Goal: Transaction & Acquisition: Purchase product/service

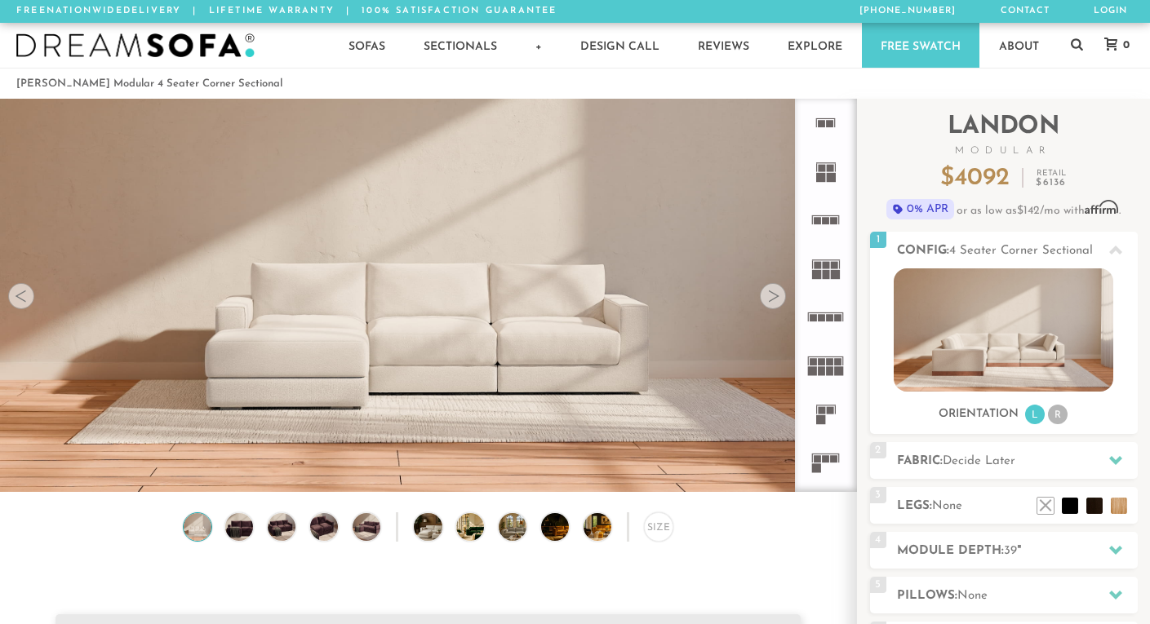
click at [778, 298] on div at bounding box center [773, 296] width 26 height 26
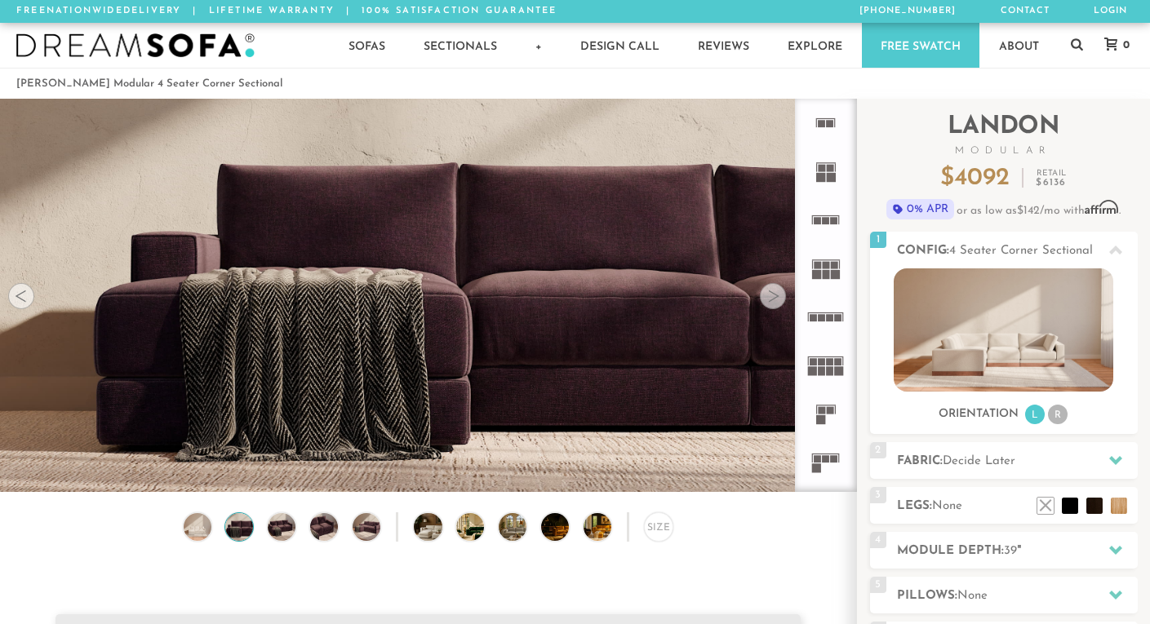
click at [778, 298] on div at bounding box center [773, 296] width 26 height 26
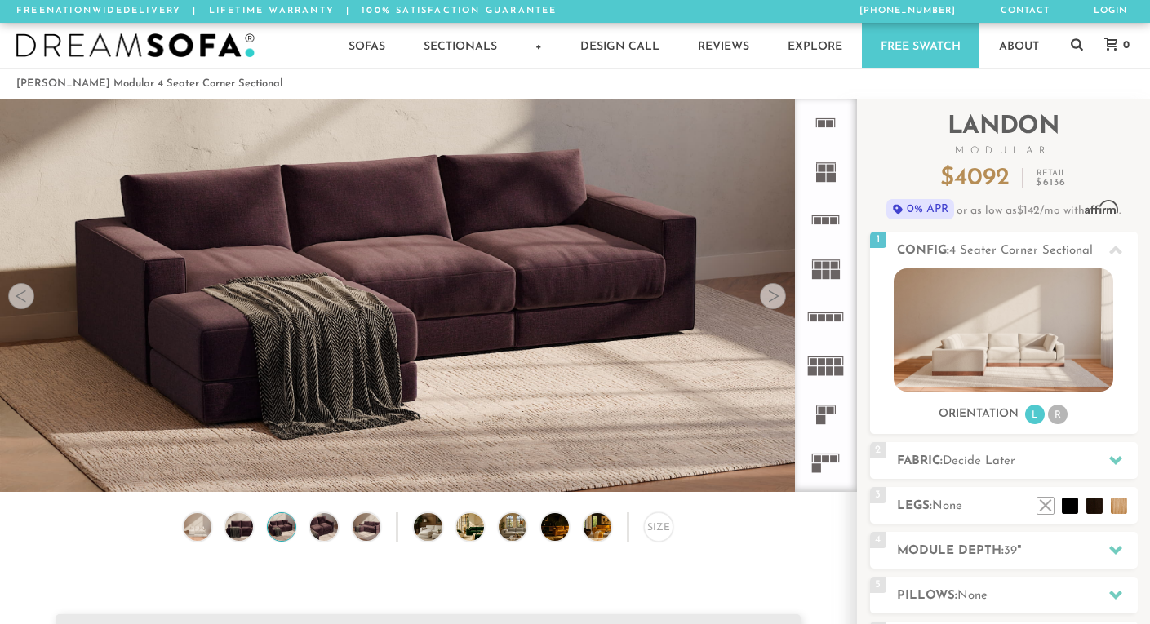
click at [778, 298] on div at bounding box center [773, 296] width 26 height 26
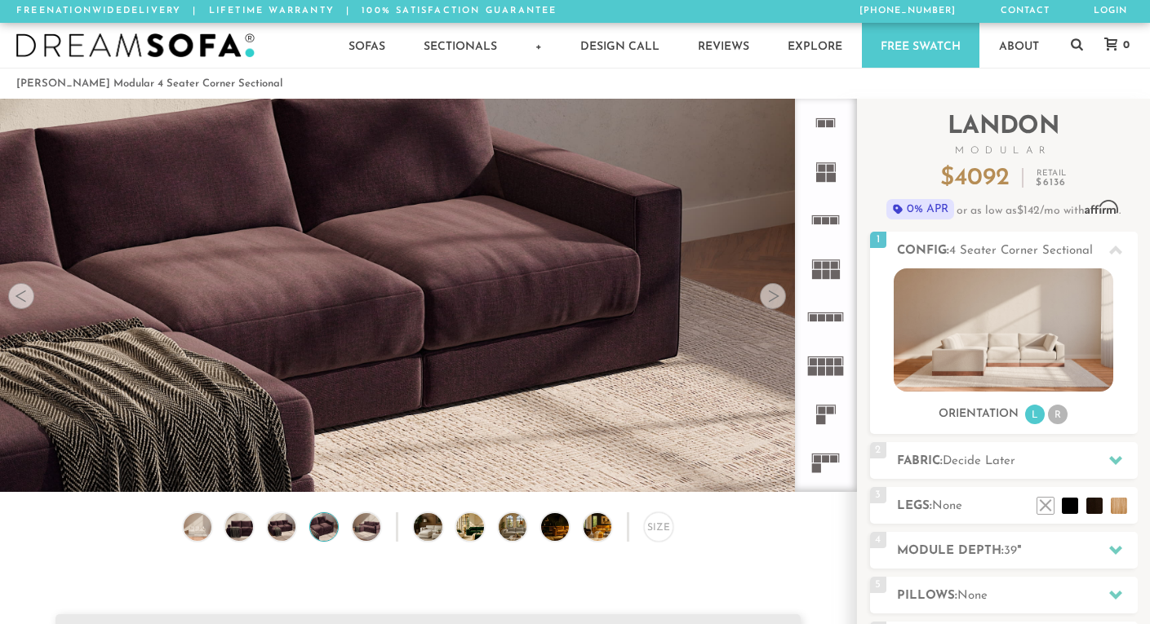
click at [778, 298] on div at bounding box center [773, 296] width 26 height 26
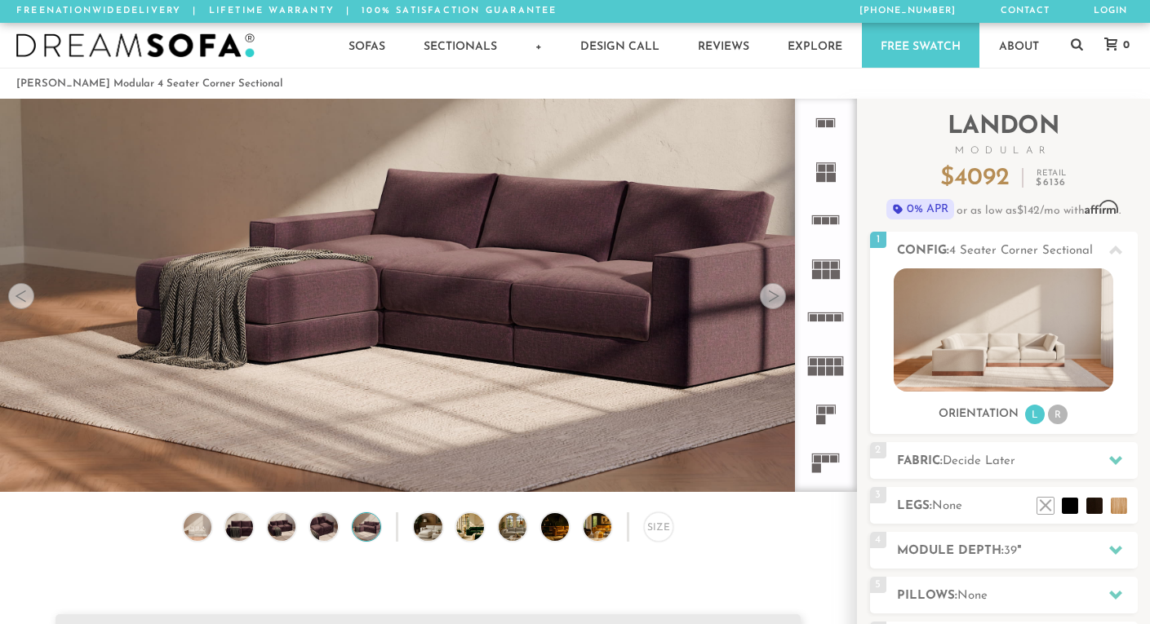
click at [778, 298] on div at bounding box center [773, 296] width 26 height 26
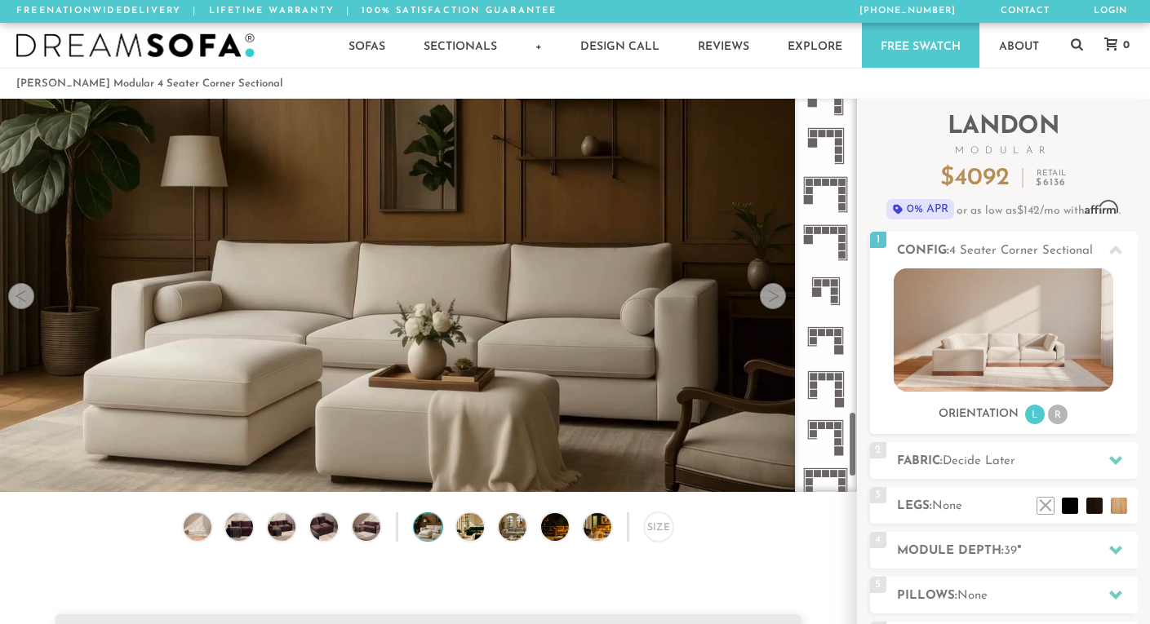
scroll to position [1933, 0]
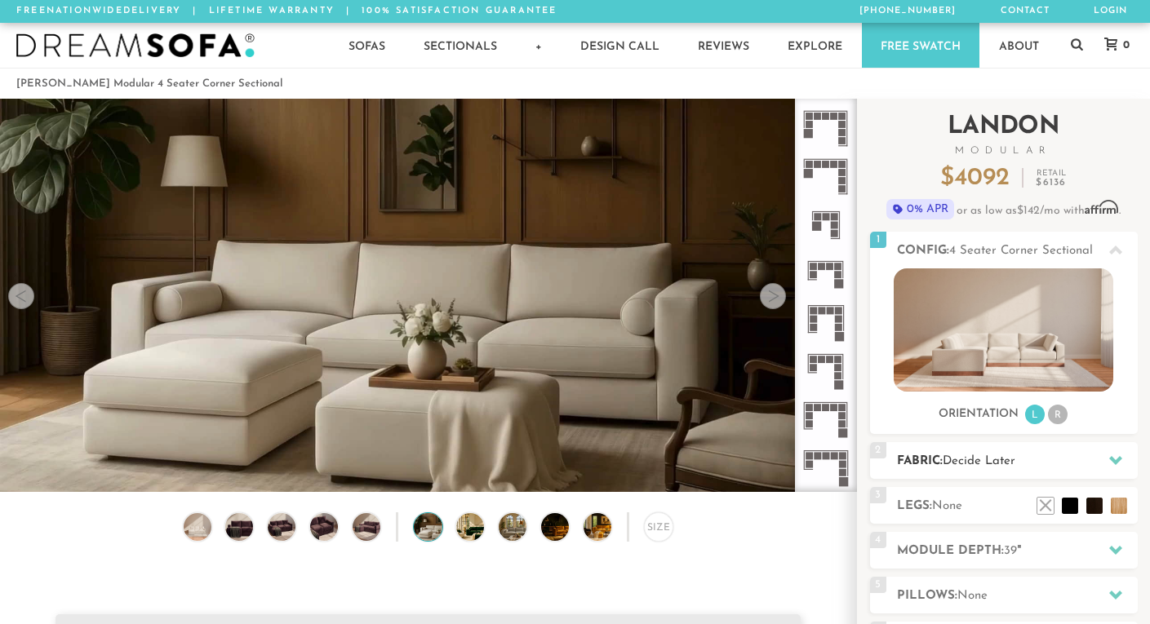
click at [974, 459] on span "Decide Later" at bounding box center [978, 461] width 73 height 12
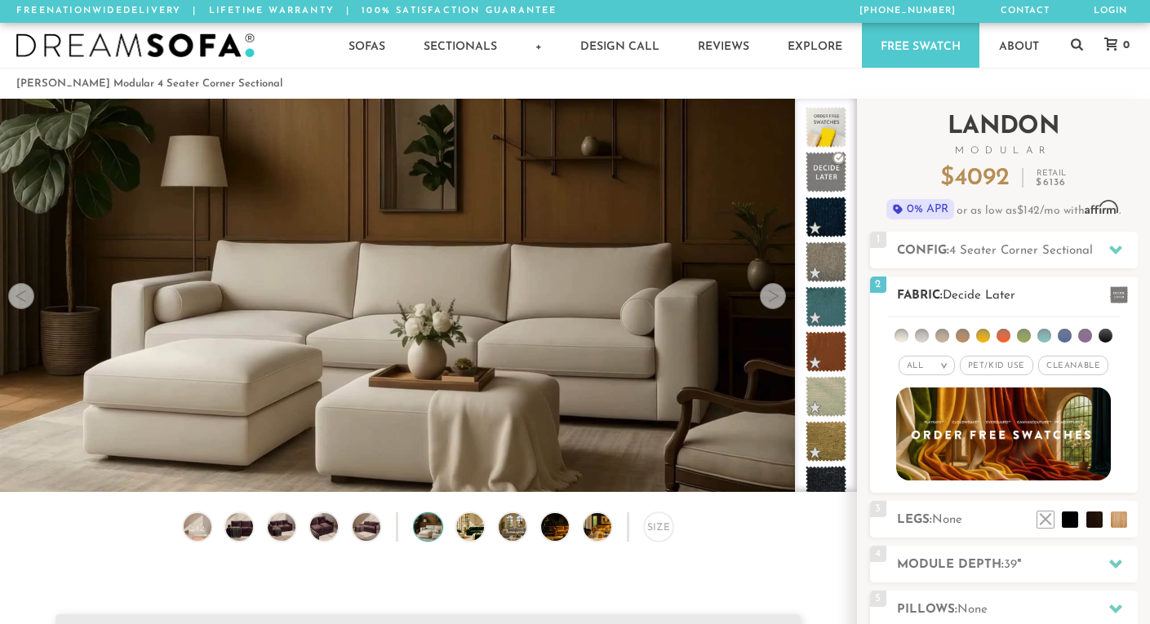
click at [1005, 365] on span "Pet/Kid Use x" at bounding box center [996, 366] width 73 height 20
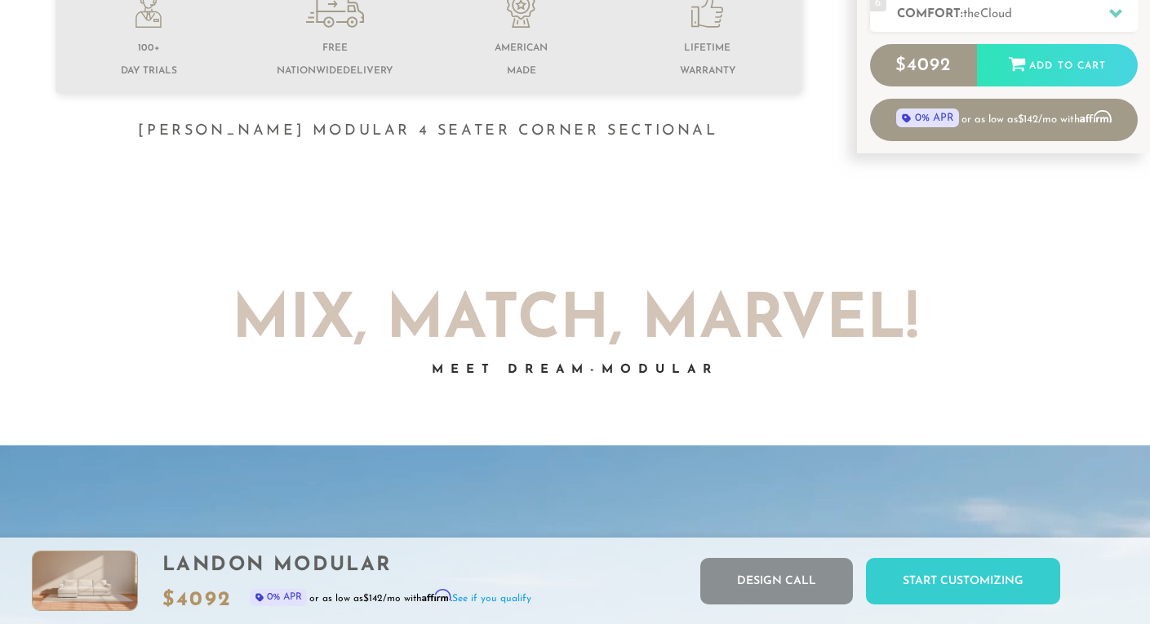
scroll to position [0, 0]
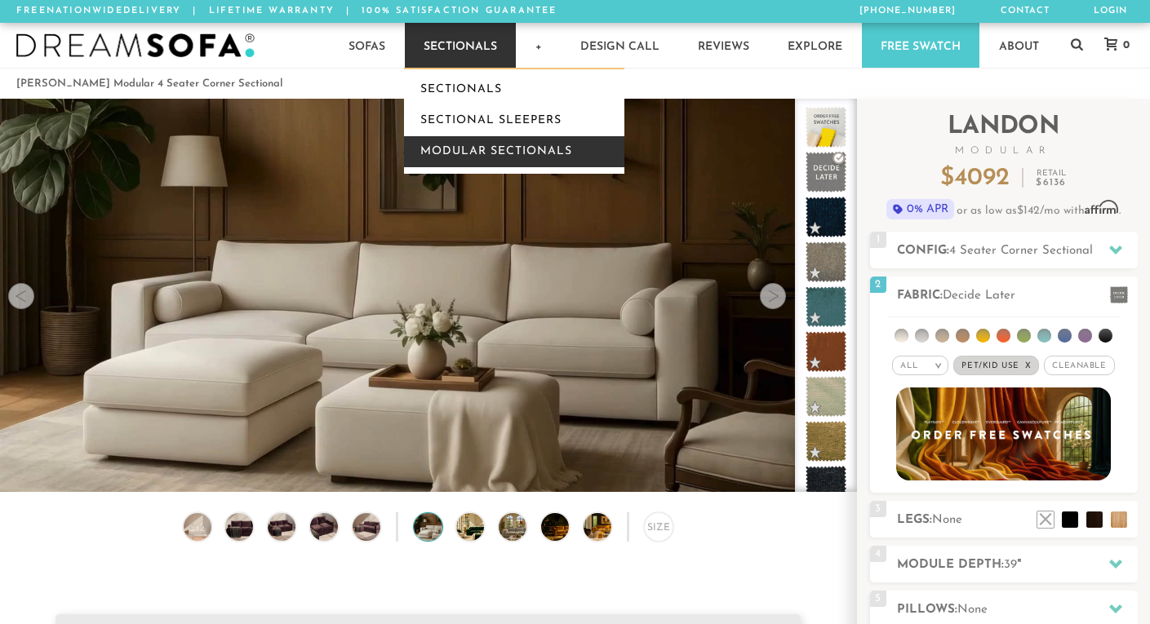
click at [480, 153] on link "Modular Sectionals" at bounding box center [514, 151] width 220 height 31
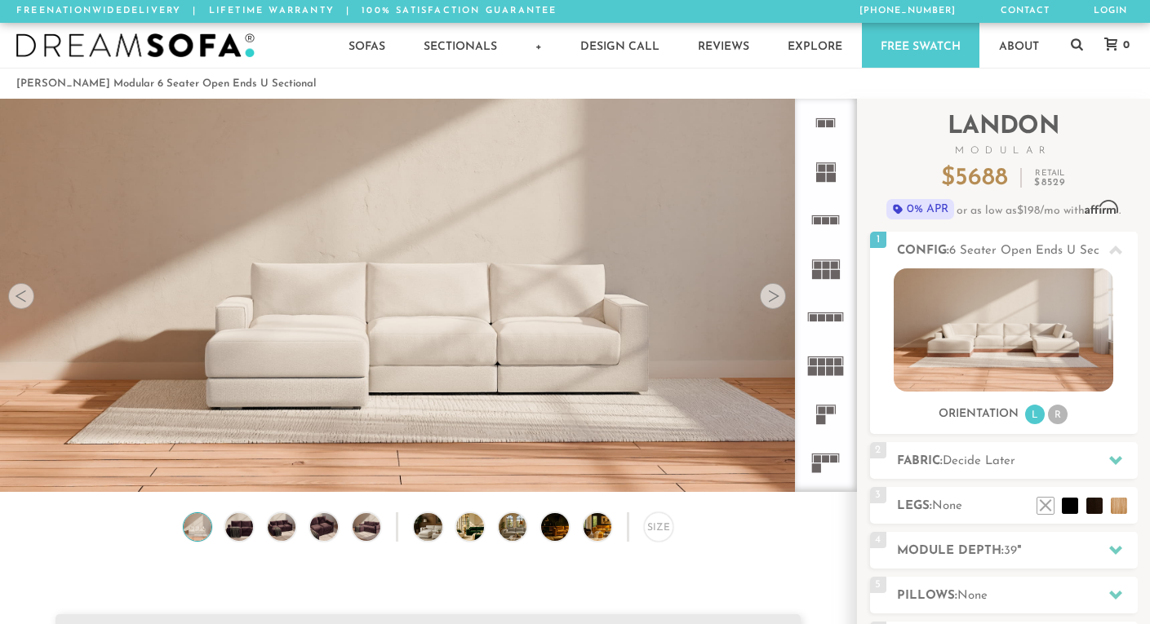
scroll to position [17854, 1150]
click at [1062, 414] on li "R" at bounding box center [1058, 415] width 20 height 20
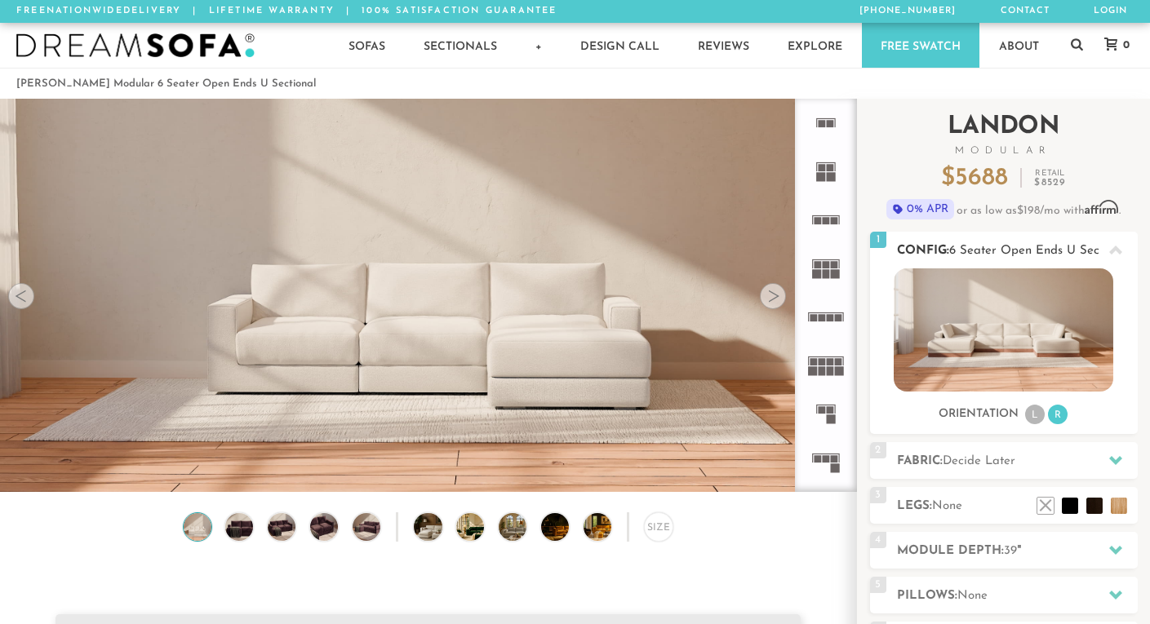
click at [1030, 413] on li "L" at bounding box center [1035, 415] width 20 height 20
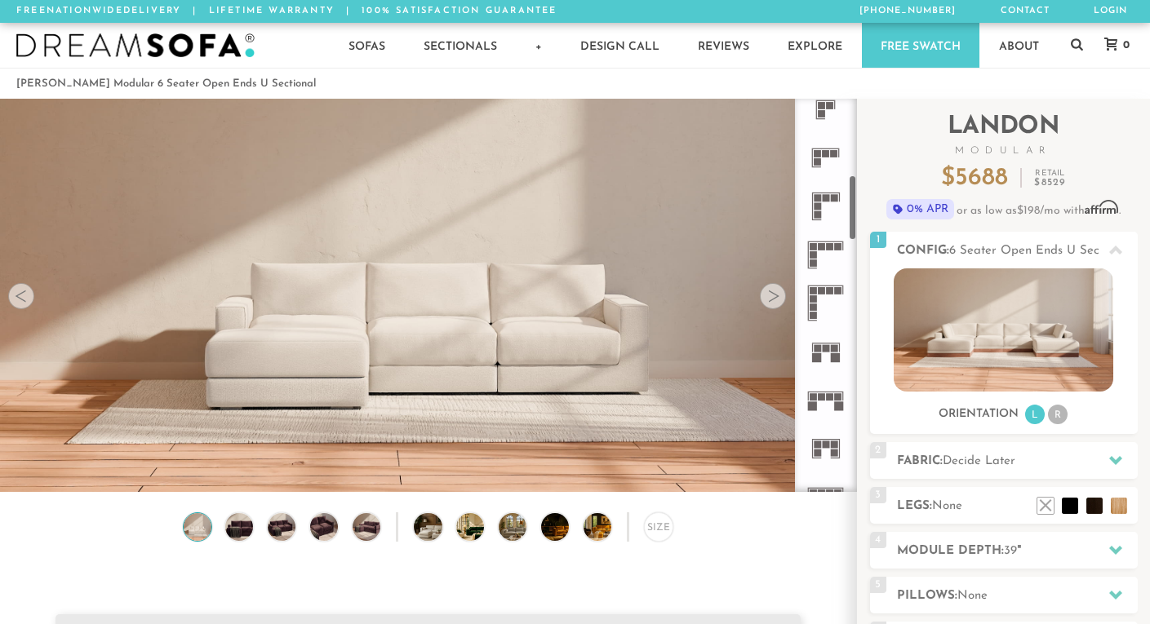
scroll to position [451, 0]
click at [829, 394] on rect at bounding box center [830, 395] width 7 height 7
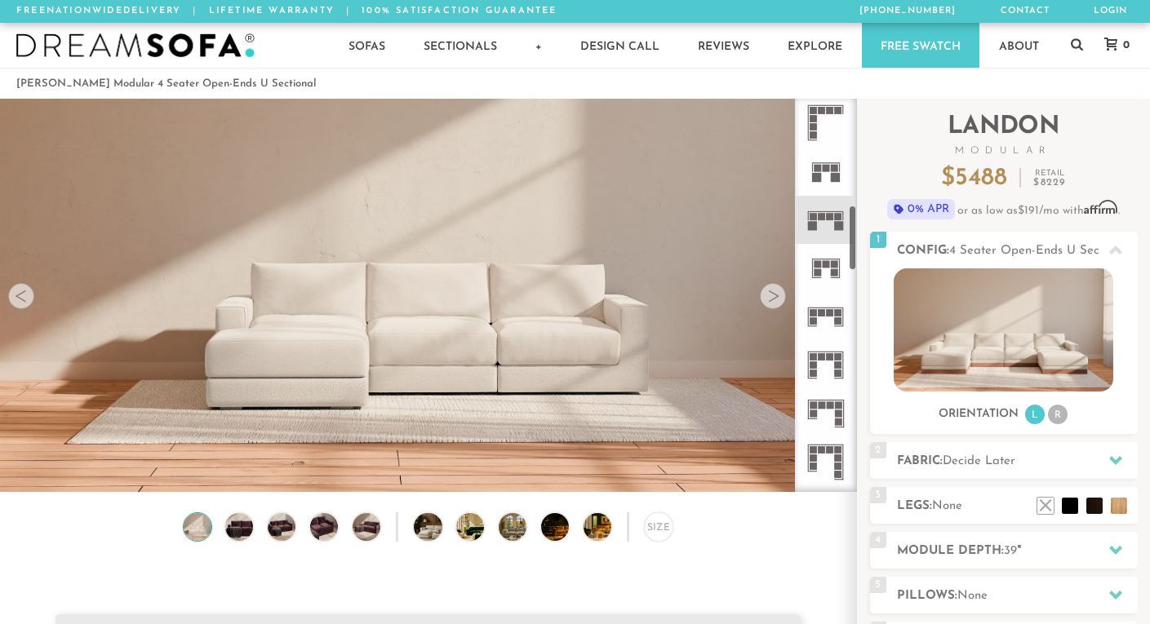
scroll to position [632, 0]
click at [831, 416] on icon at bounding box center [825, 411] width 48 height 48
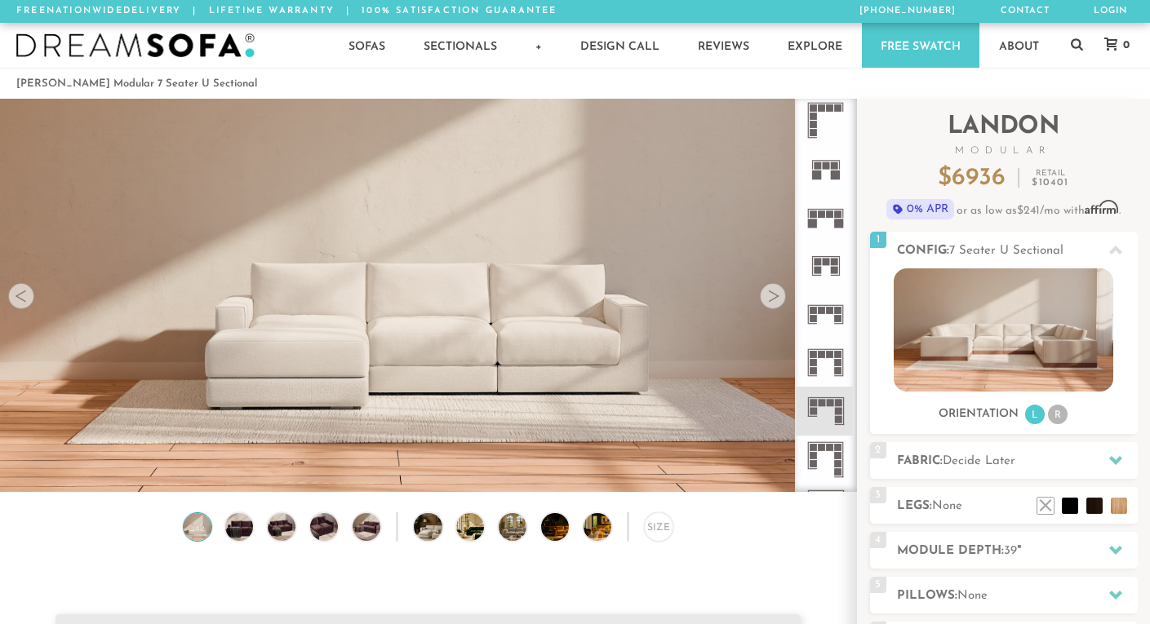
click at [829, 314] on icon at bounding box center [825, 315] width 48 height 48
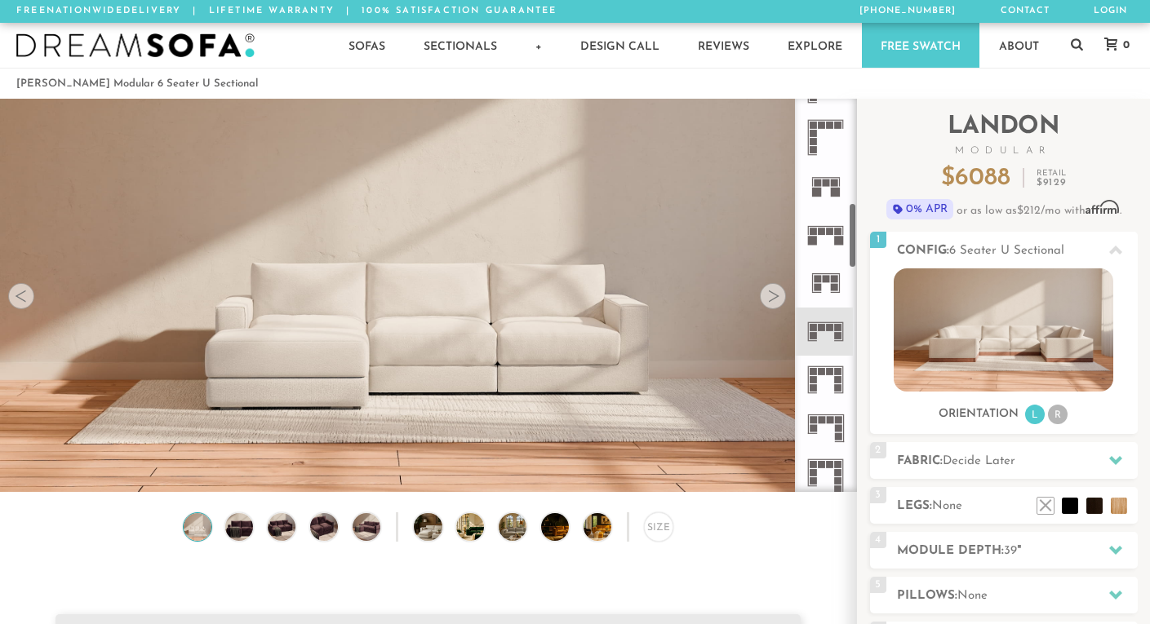
scroll to position [612, 0]
click at [832, 237] on rect at bounding box center [830, 234] width 7 height 7
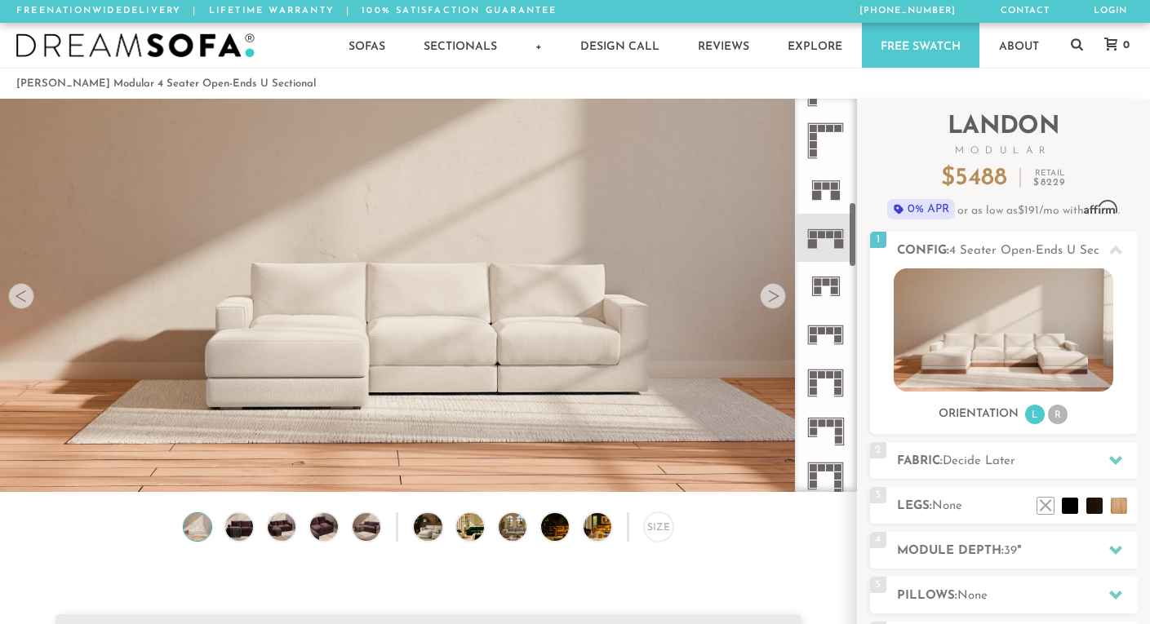
click at [772, 299] on div at bounding box center [773, 296] width 26 height 26
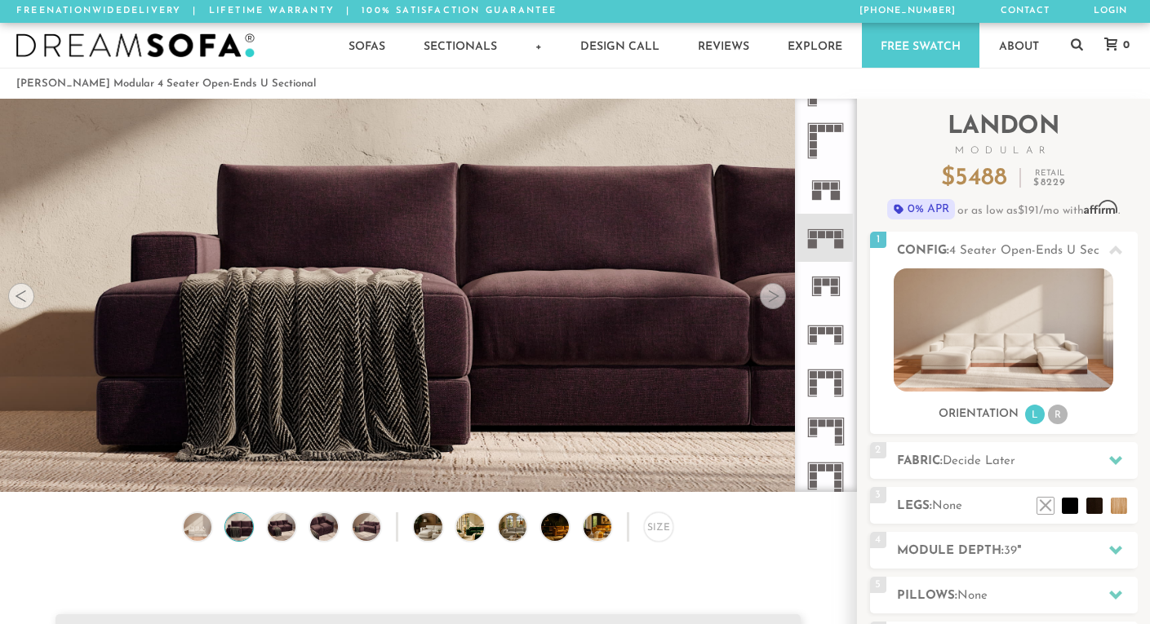
click at [772, 299] on div at bounding box center [773, 296] width 26 height 26
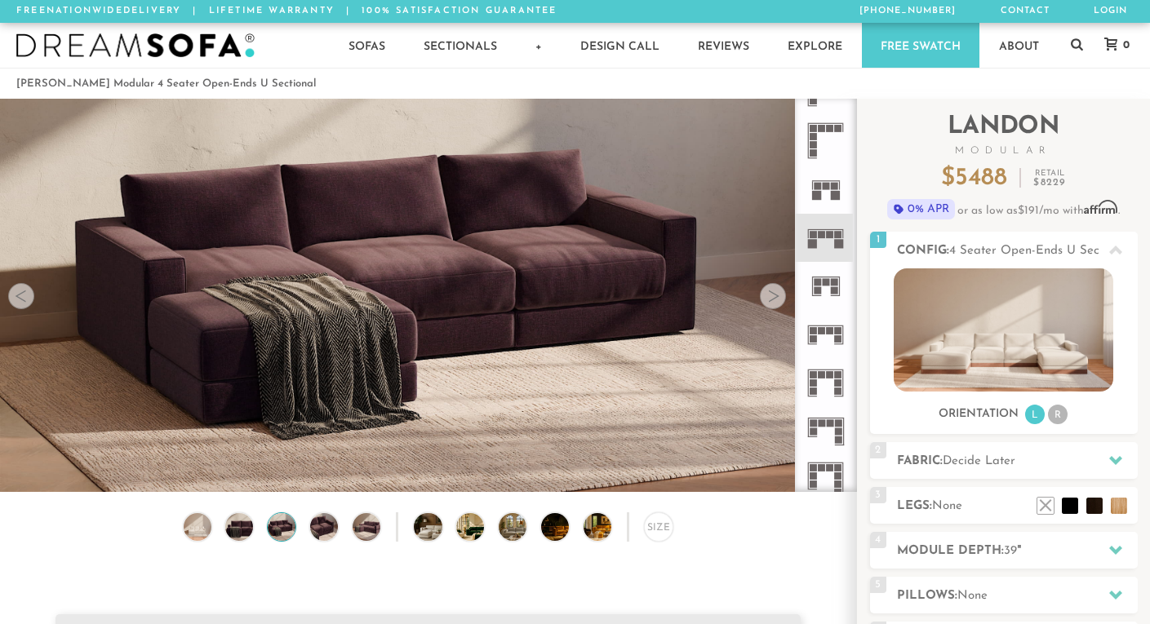
click at [772, 299] on div at bounding box center [773, 296] width 26 height 26
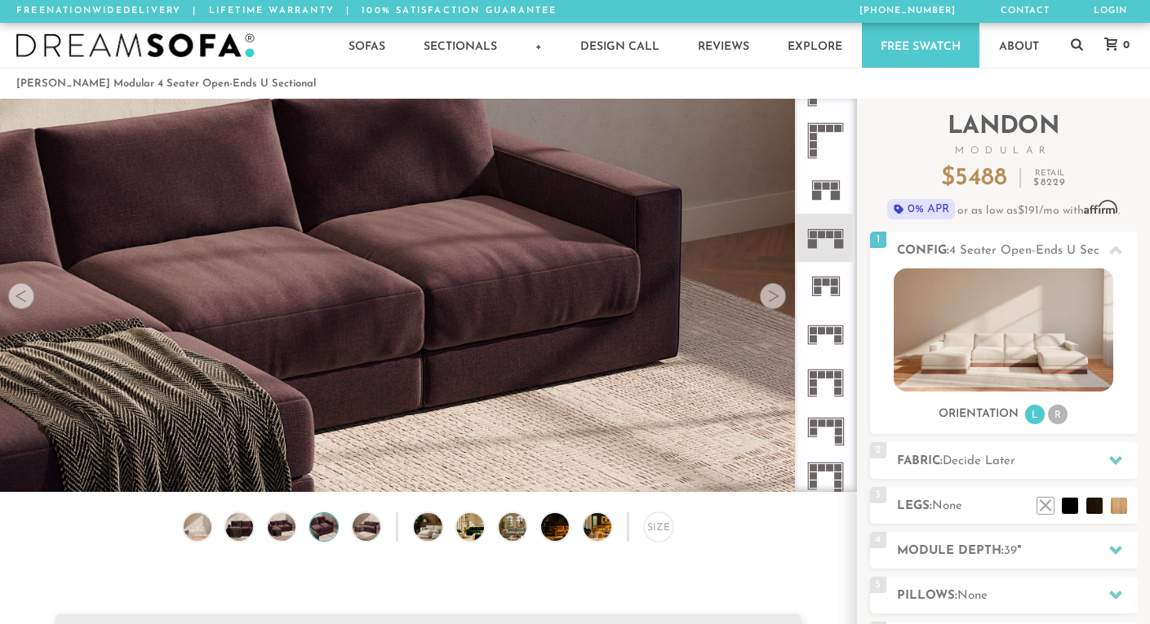
click at [772, 299] on div at bounding box center [773, 296] width 26 height 26
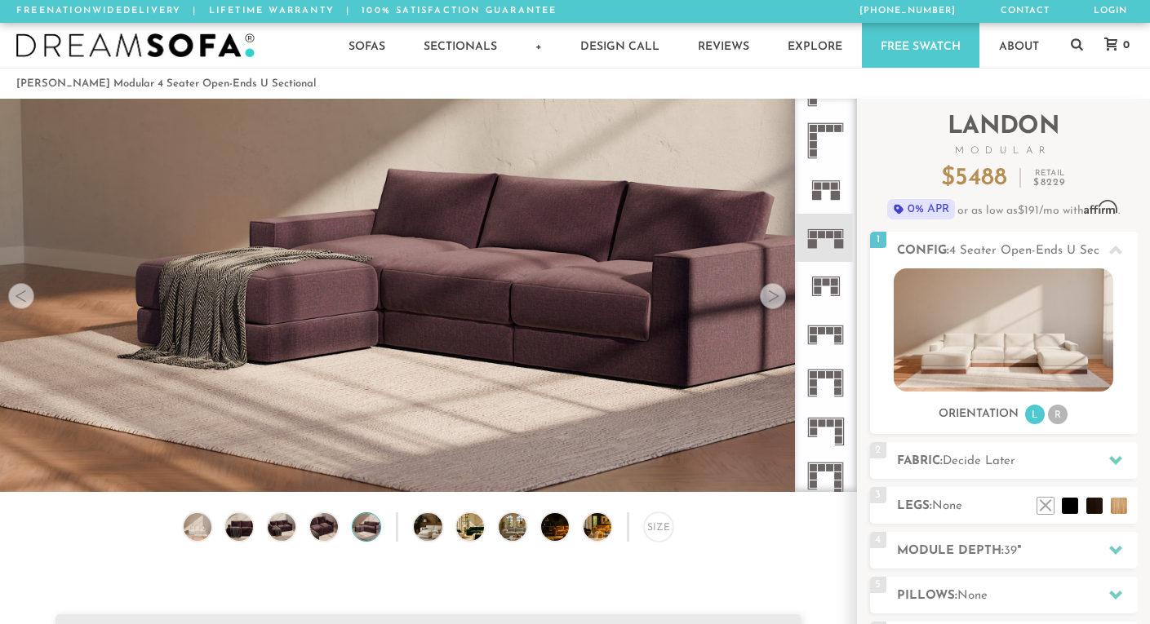
click at [772, 299] on div at bounding box center [773, 296] width 26 height 26
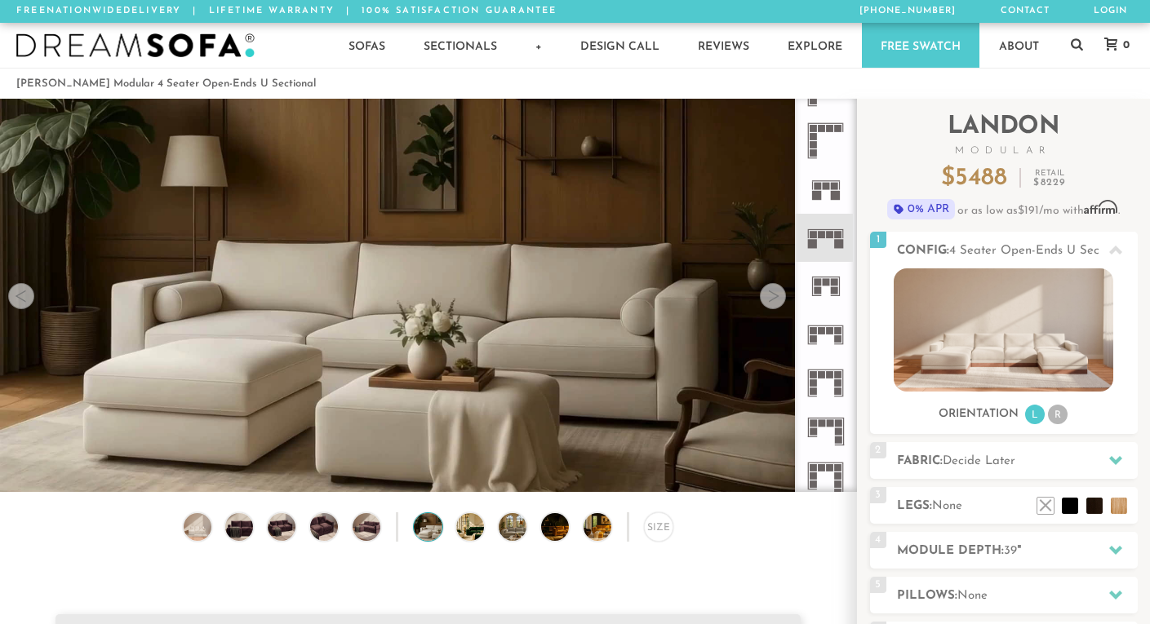
click at [772, 299] on div at bounding box center [773, 296] width 26 height 26
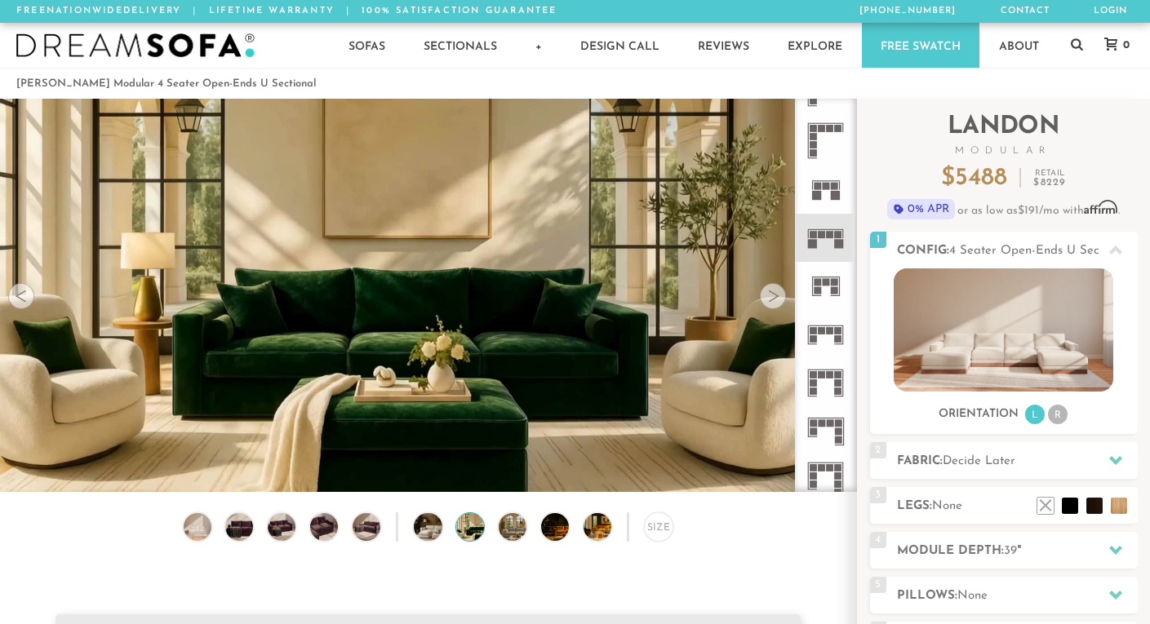
click at [772, 299] on div at bounding box center [773, 296] width 26 height 26
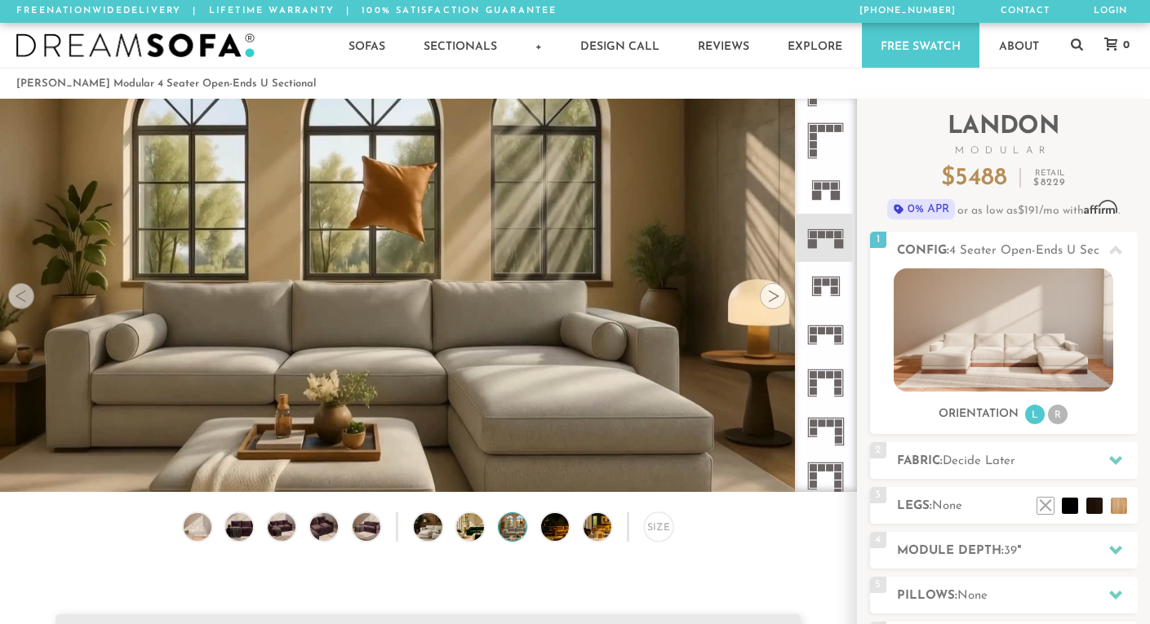
click at [772, 299] on div at bounding box center [773, 296] width 26 height 26
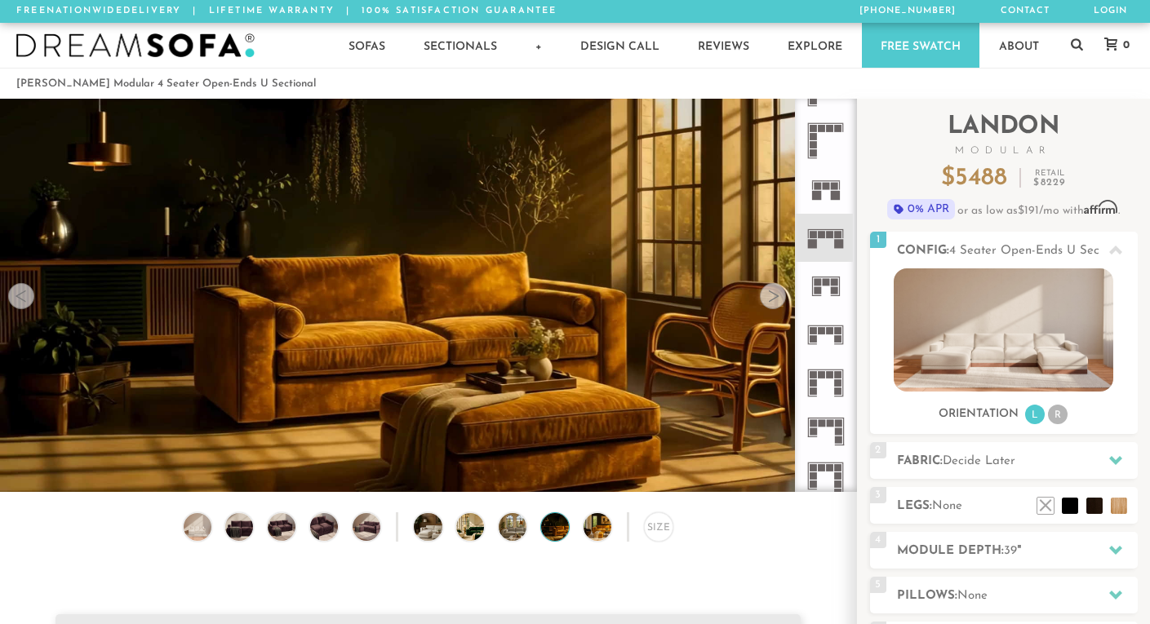
click at [772, 299] on div at bounding box center [773, 296] width 26 height 26
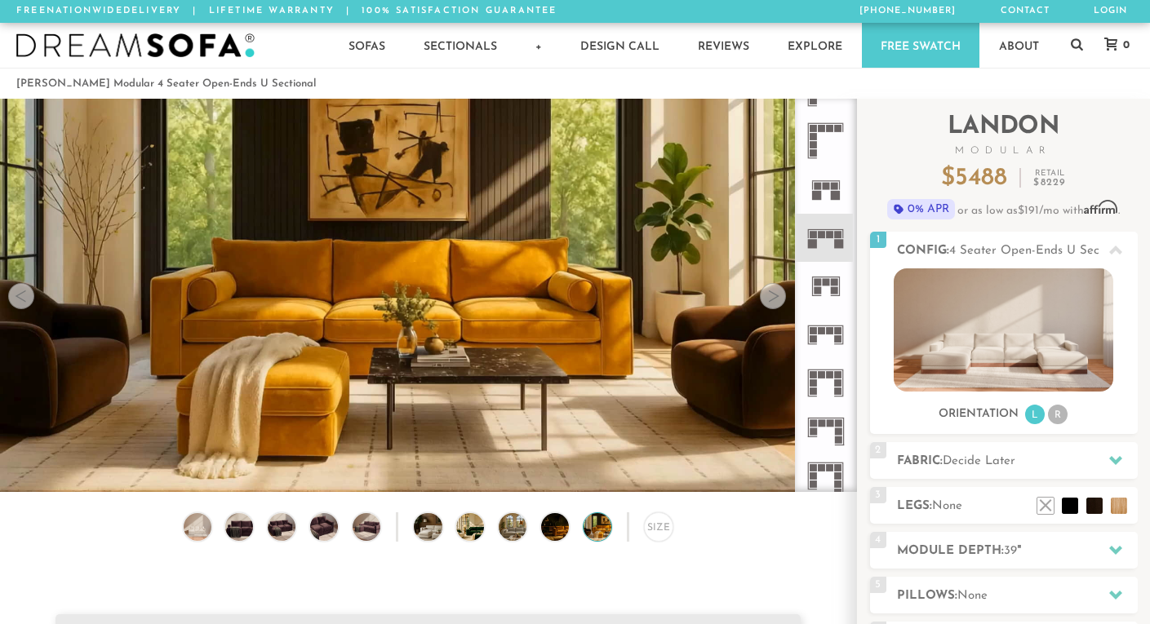
click at [772, 299] on div at bounding box center [773, 296] width 26 height 26
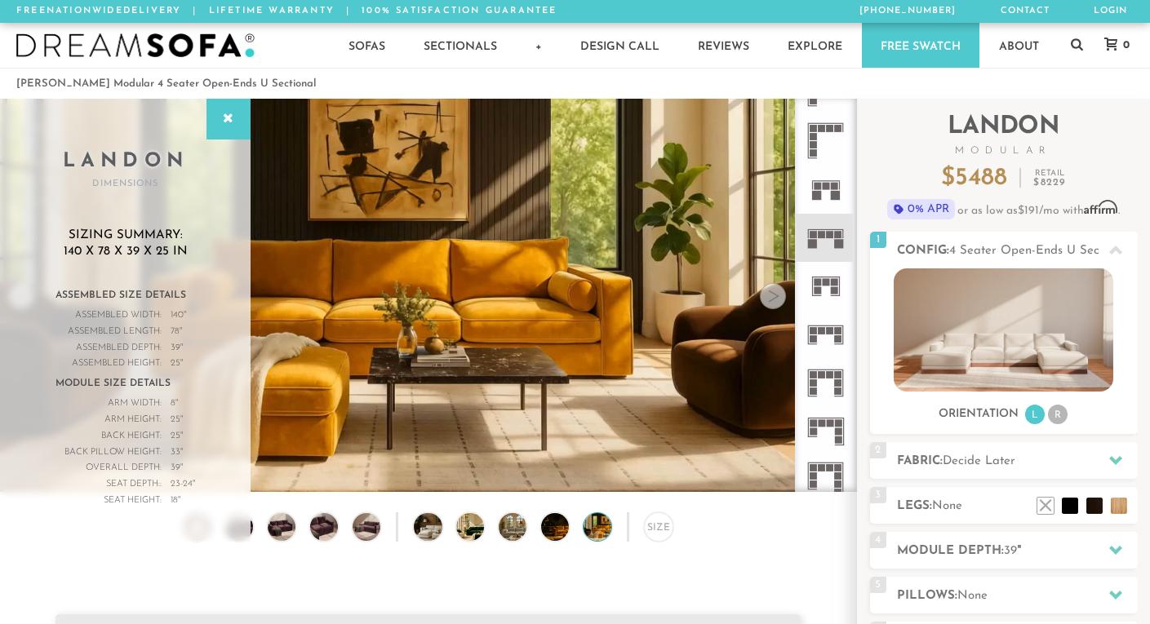
click at [772, 299] on div at bounding box center [773, 296] width 26 height 26
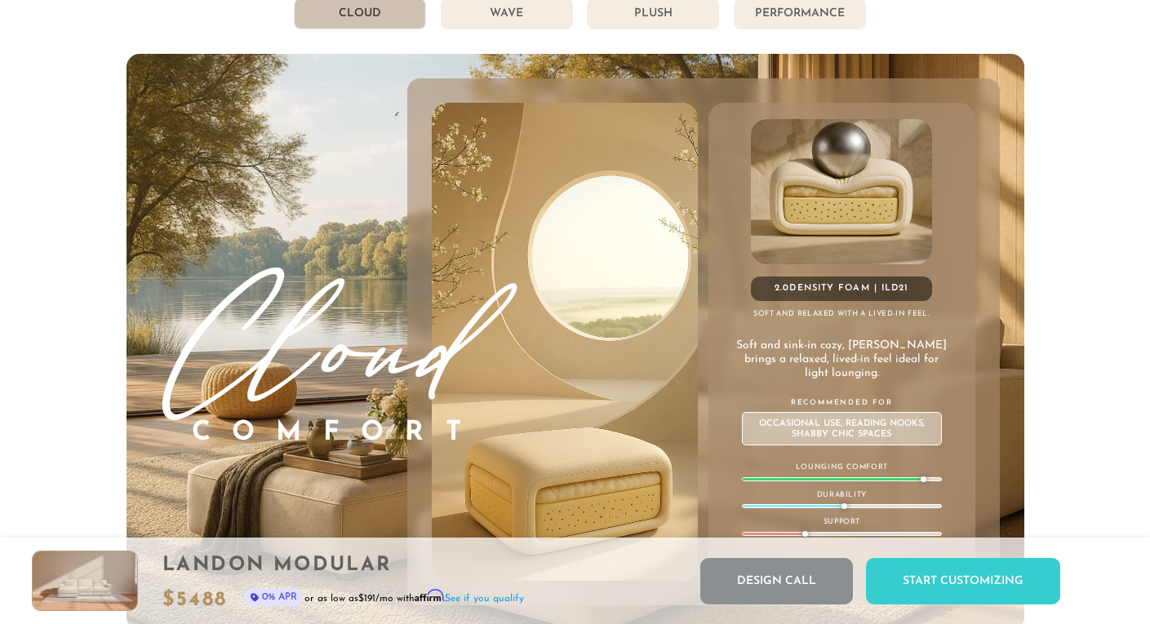
scroll to position [8678, 0]
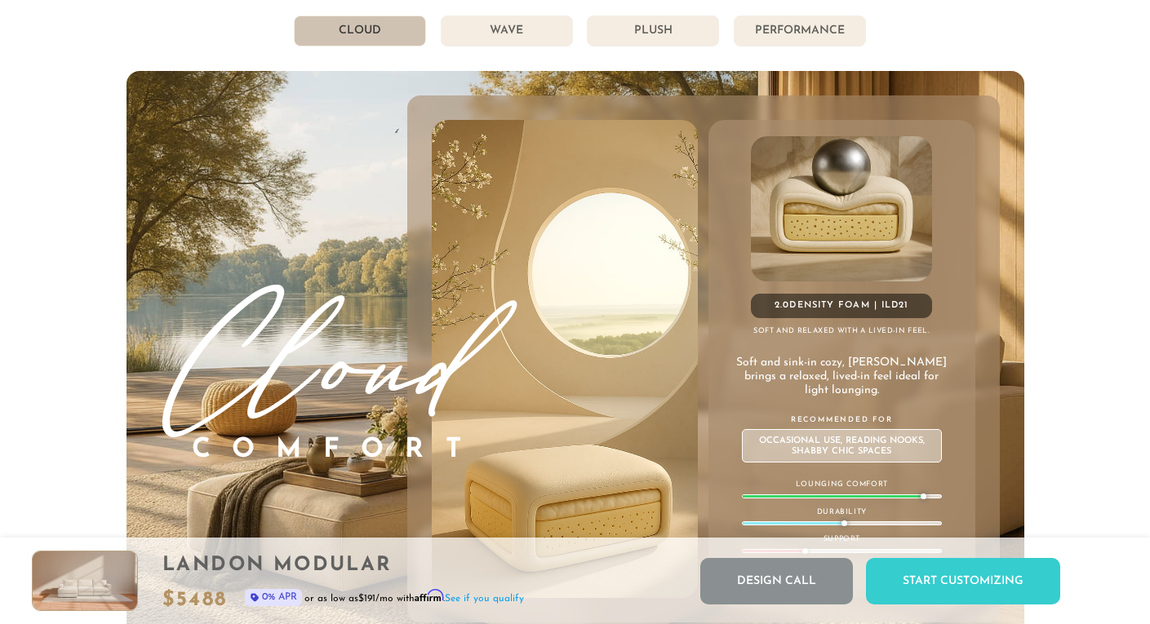
click at [530, 31] on li "Wave" at bounding box center [507, 31] width 132 height 31
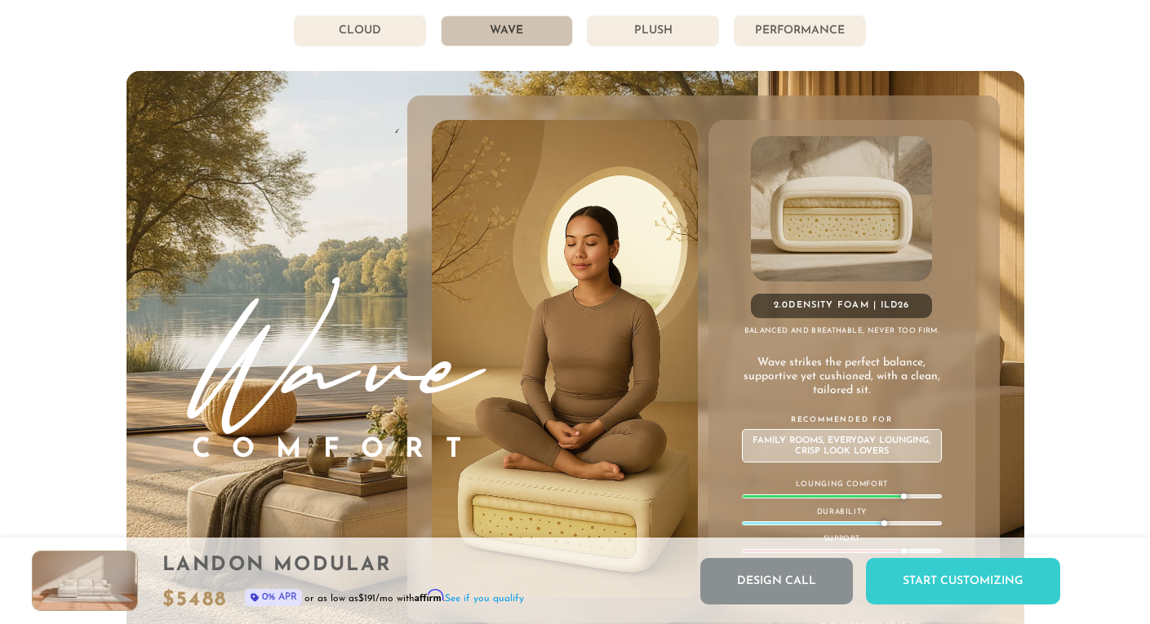
click at [637, 33] on li "Plush" at bounding box center [653, 31] width 132 height 31
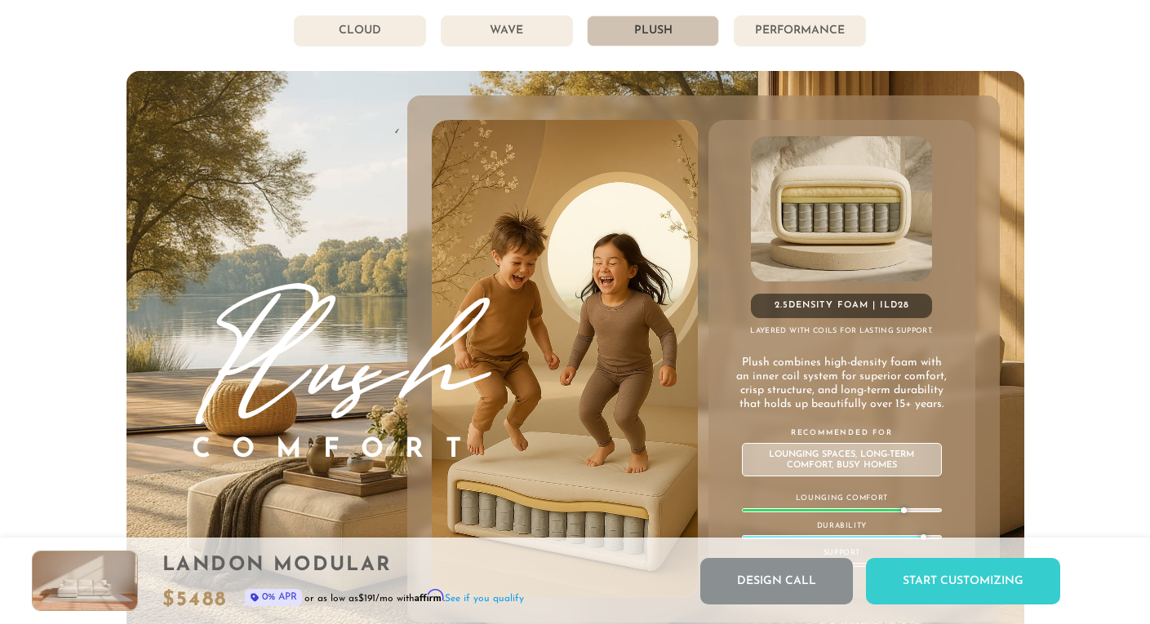
click at [766, 37] on li "Performance" at bounding box center [800, 31] width 132 height 31
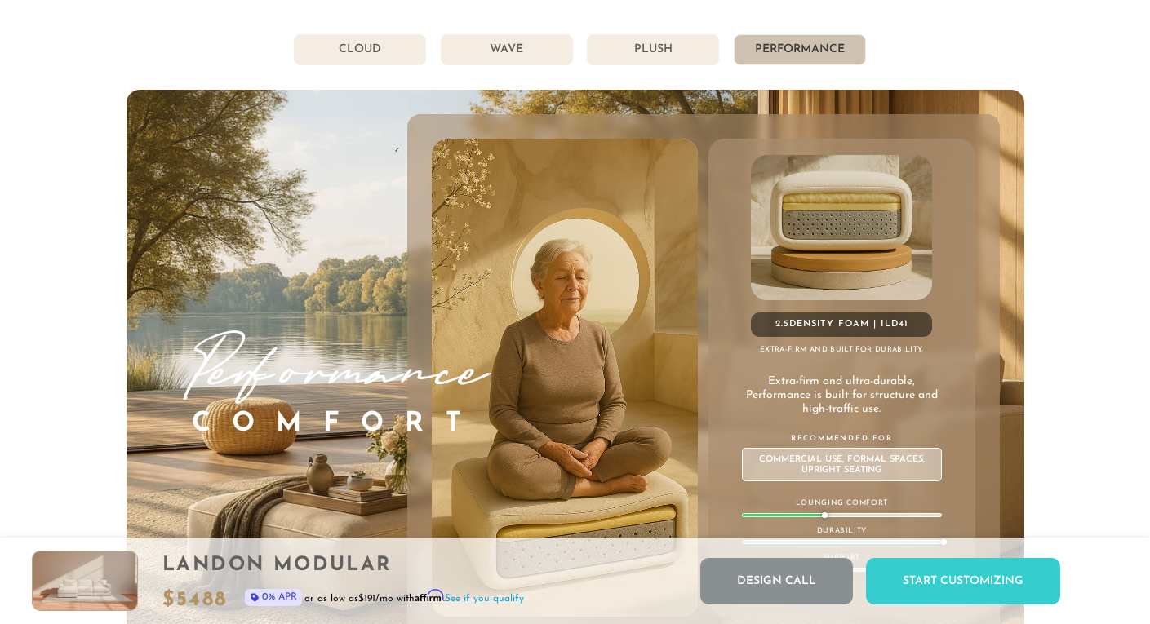
scroll to position [8654, 0]
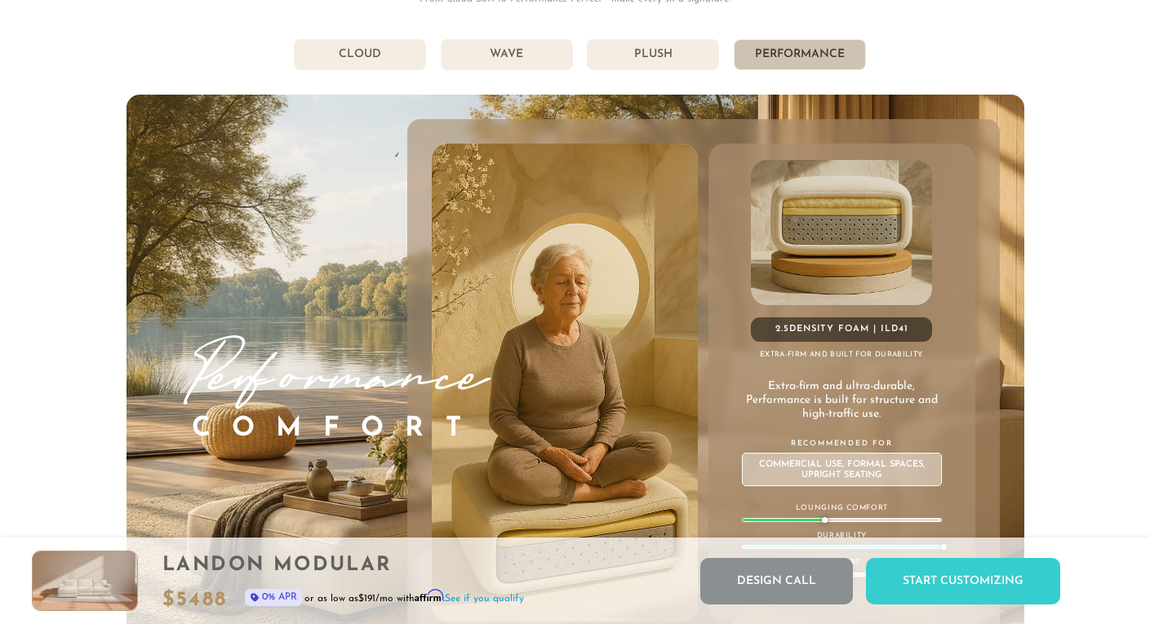
click at [687, 57] on li "Plush" at bounding box center [653, 54] width 132 height 31
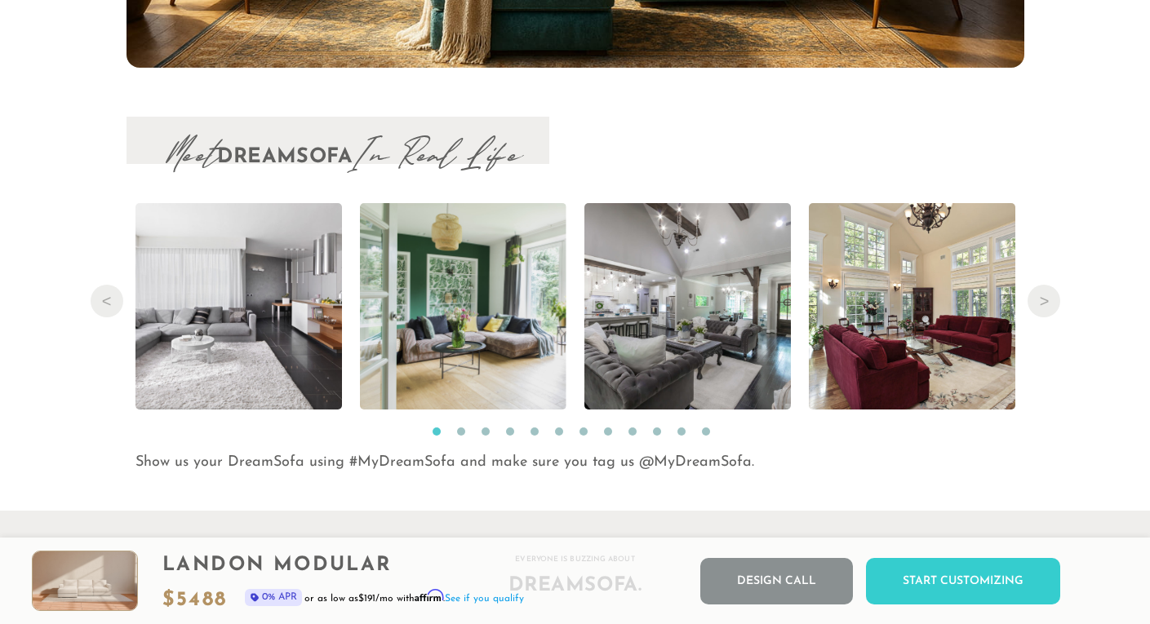
scroll to position [16447, 0]
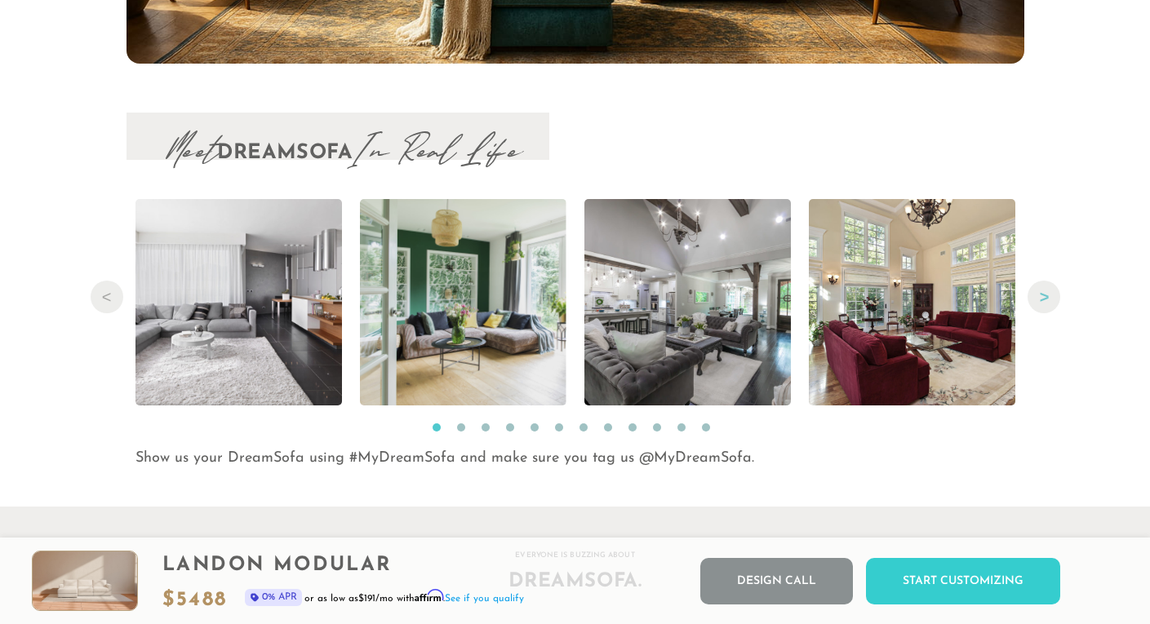
click at [1039, 295] on button "Next" at bounding box center [1043, 297] width 33 height 33
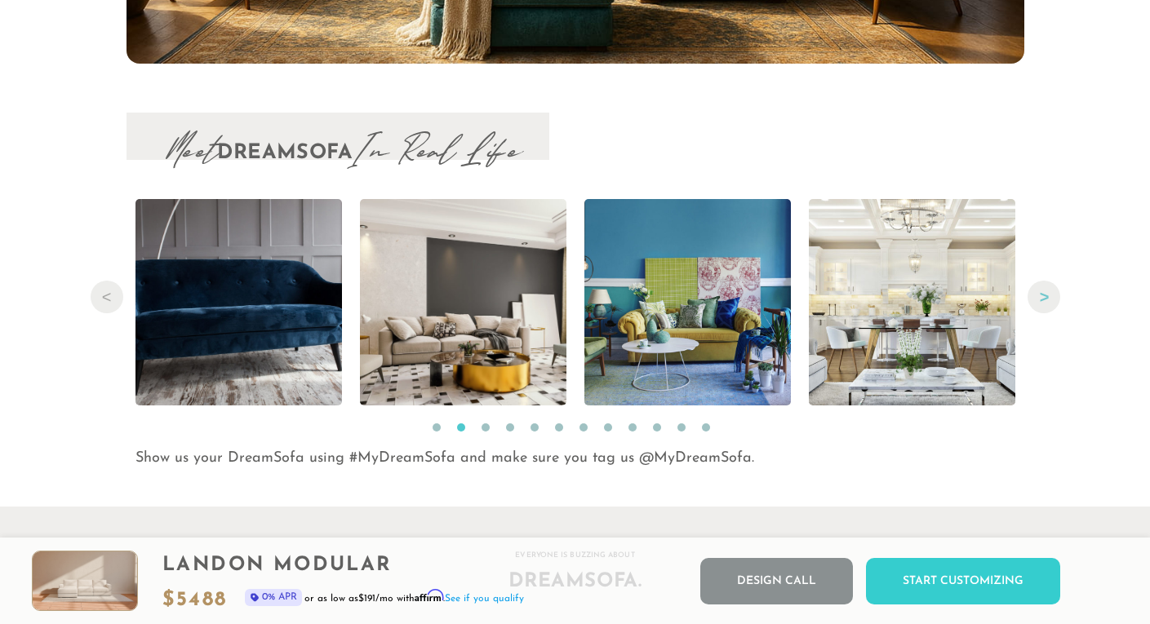
click at [1039, 295] on button "Next" at bounding box center [1043, 297] width 33 height 33
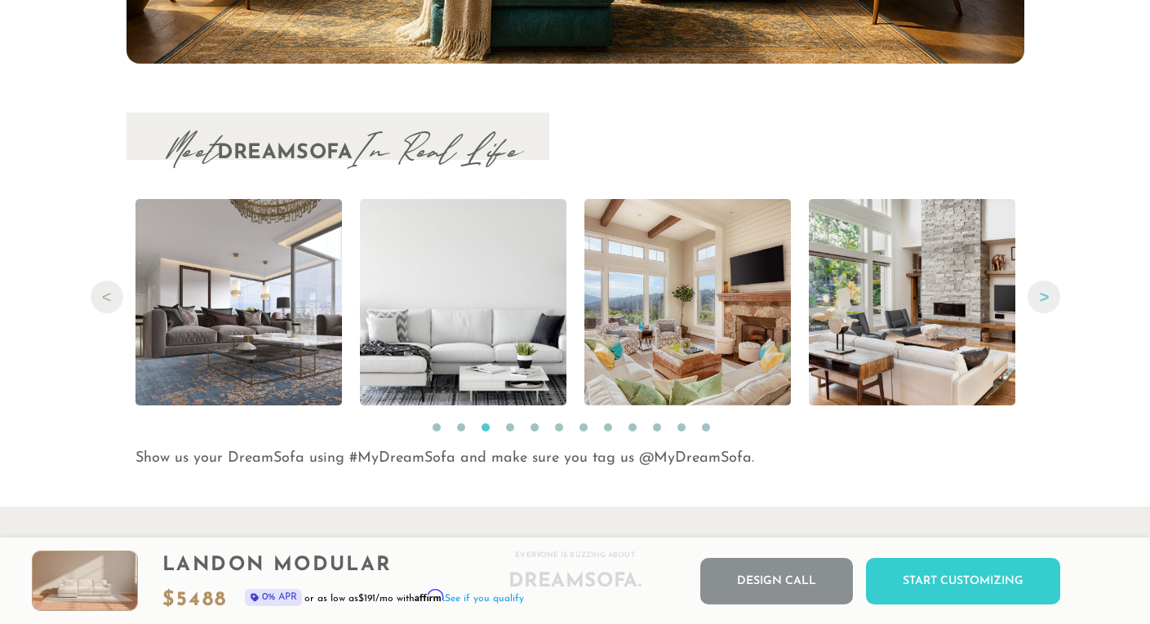
click at [1039, 295] on button "Next" at bounding box center [1043, 297] width 33 height 33
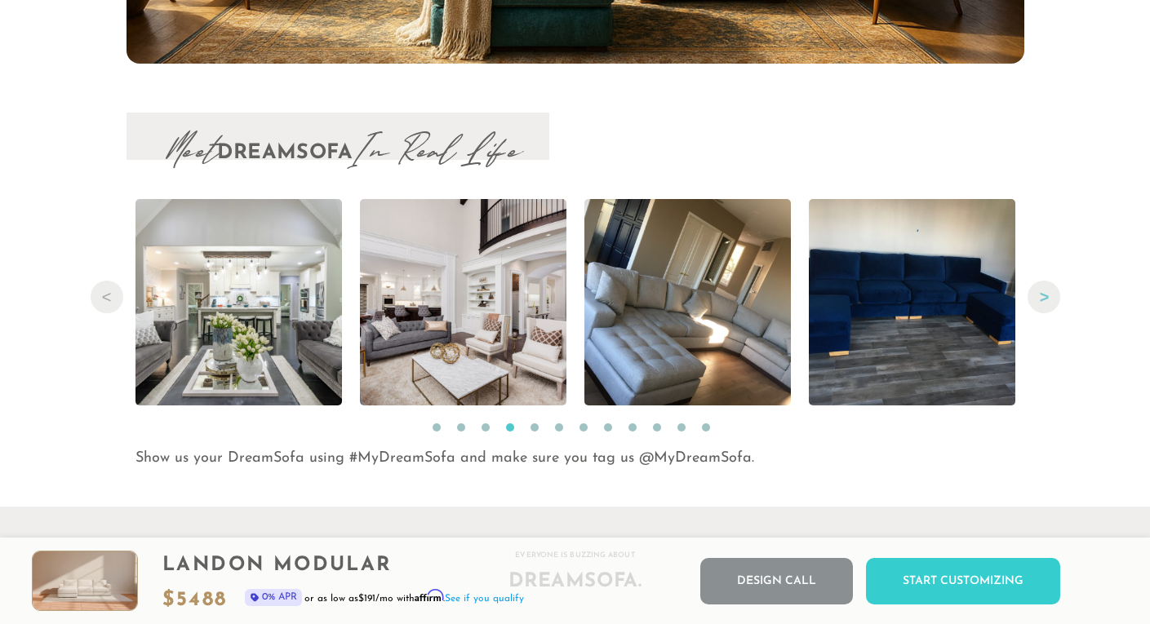
click at [1039, 295] on button "Next" at bounding box center [1043, 297] width 33 height 33
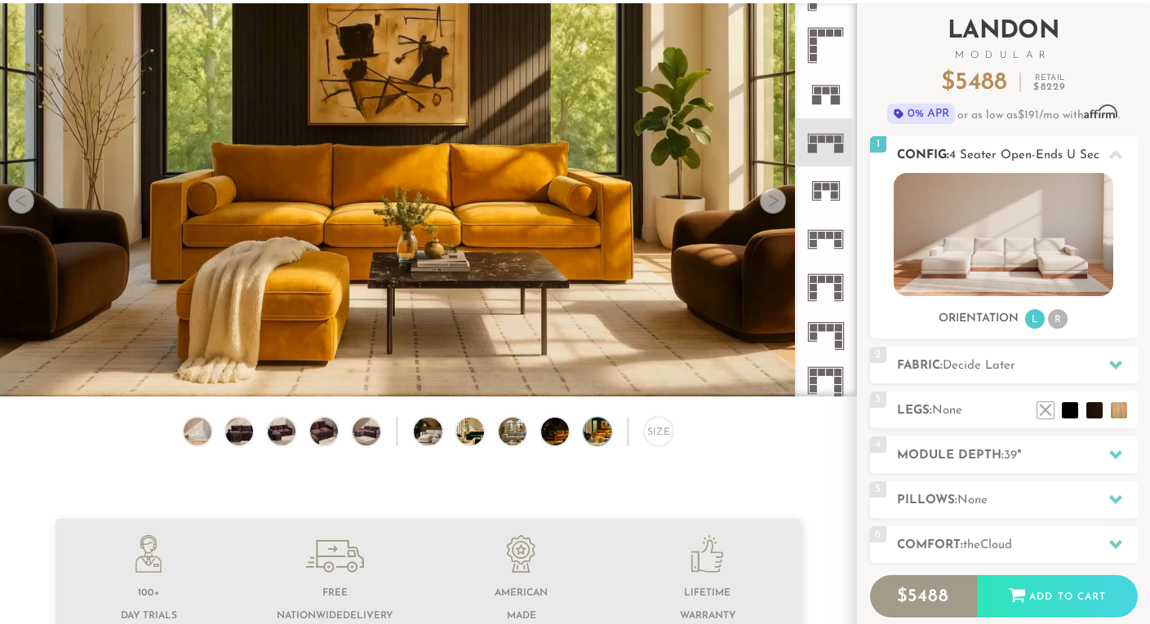
scroll to position [102, 0]
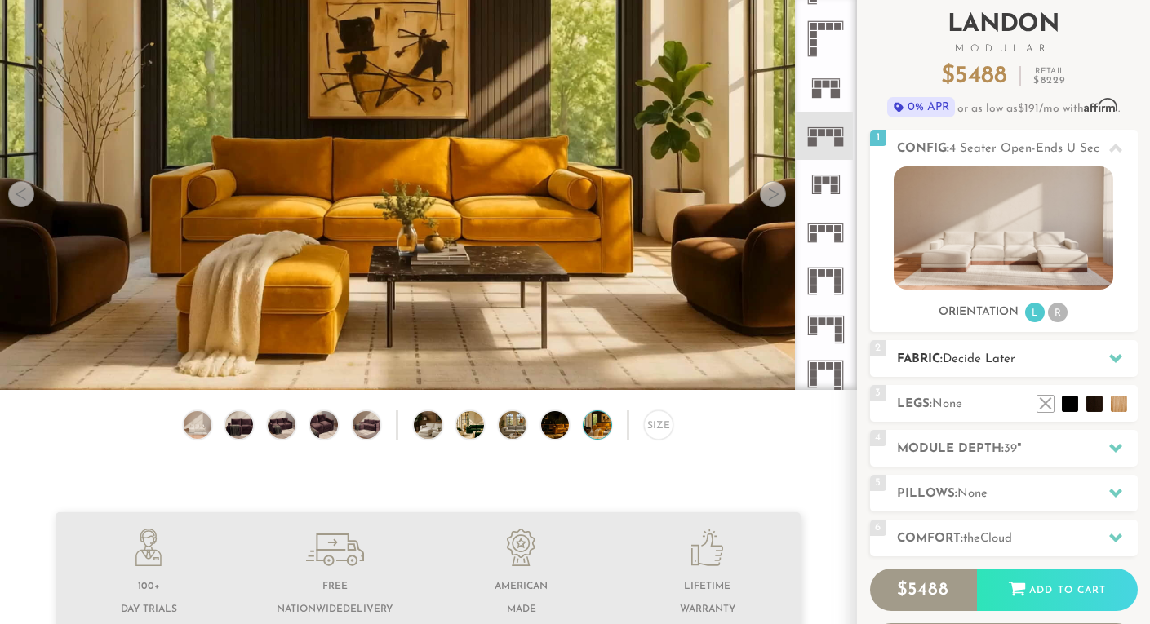
click at [968, 358] on span "Decide Later" at bounding box center [978, 359] width 73 height 12
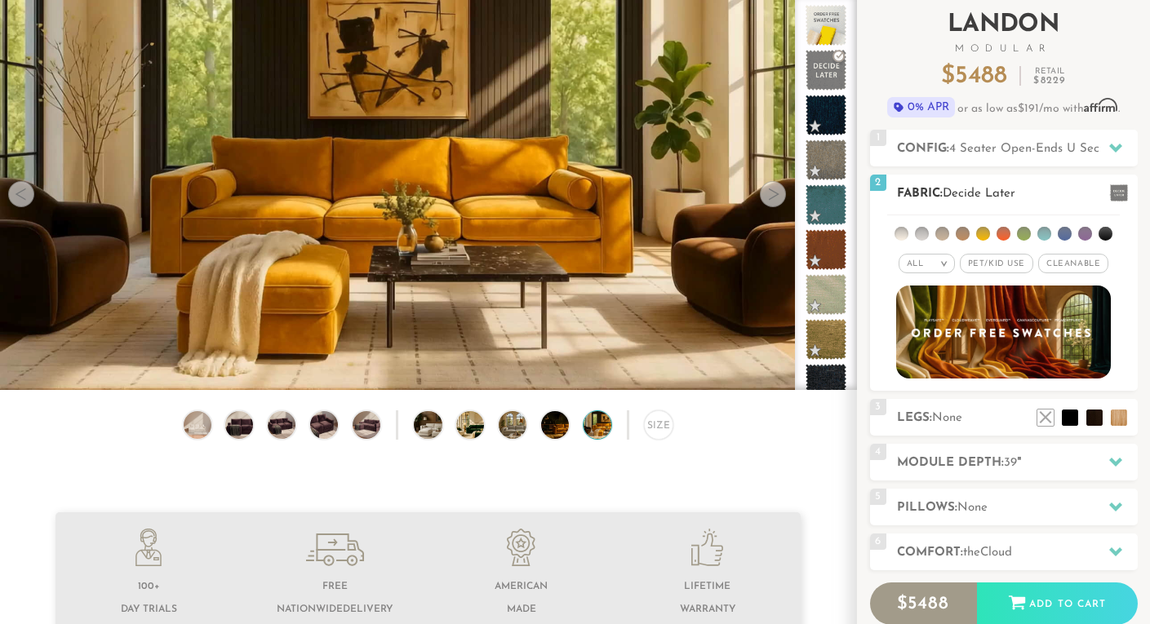
click at [997, 267] on span "Pet/Kid Use x" at bounding box center [996, 264] width 73 height 20
click at [1122, 422] on li at bounding box center [1094, 393] width 65 height 65
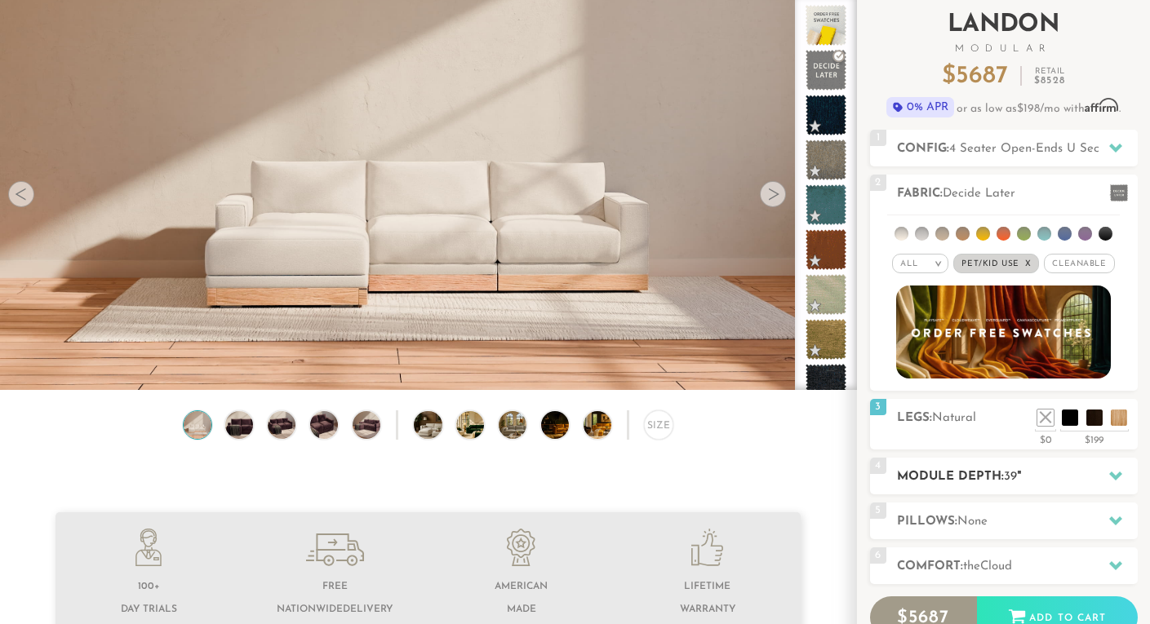
click at [1022, 475] on h2 "Module Depth: 39 "" at bounding box center [1017, 477] width 241 height 19
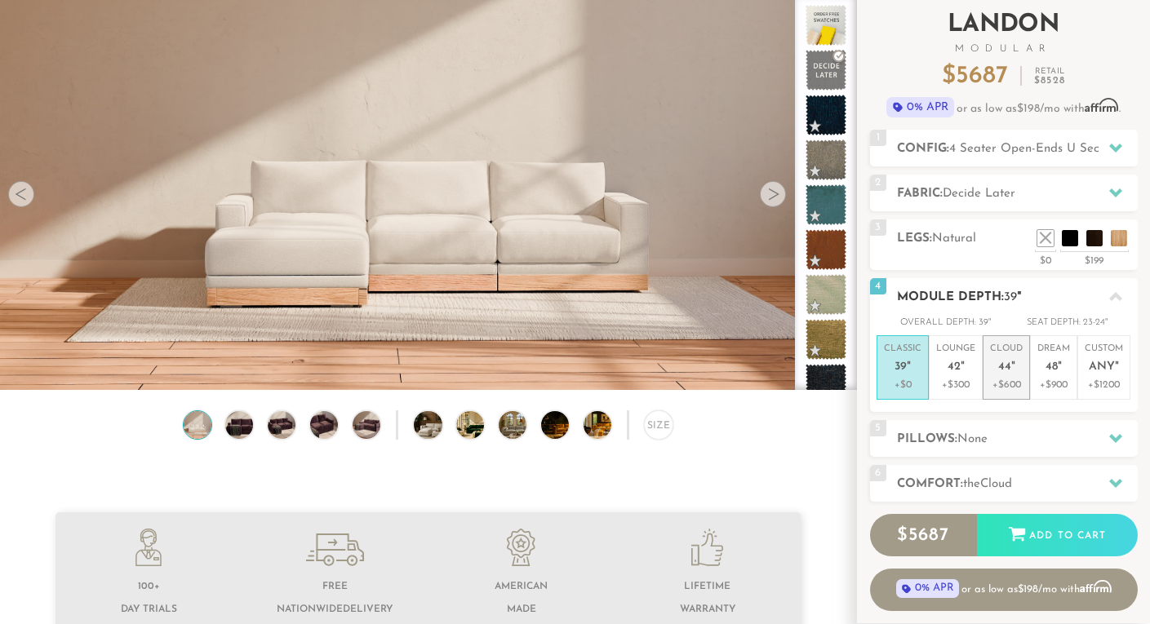
click at [1011, 372] on em """ at bounding box center [1013, 368] width 4 height 14
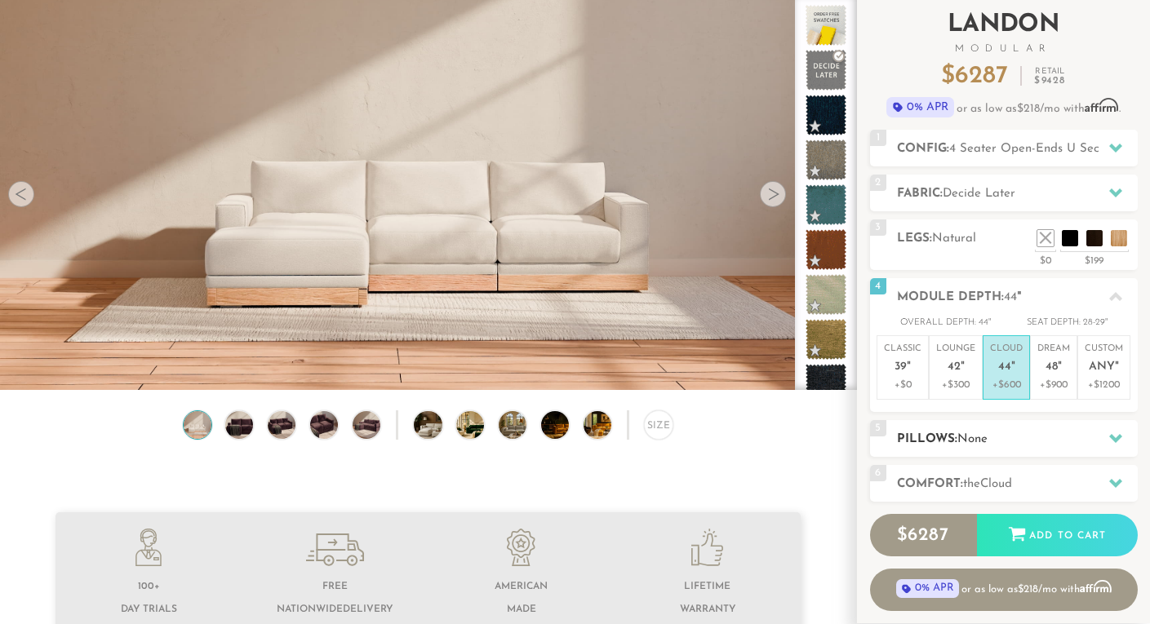
click at [998, 434] on h2 "Pillows: None" at bounding box center [1017, 439] width 241 height 19
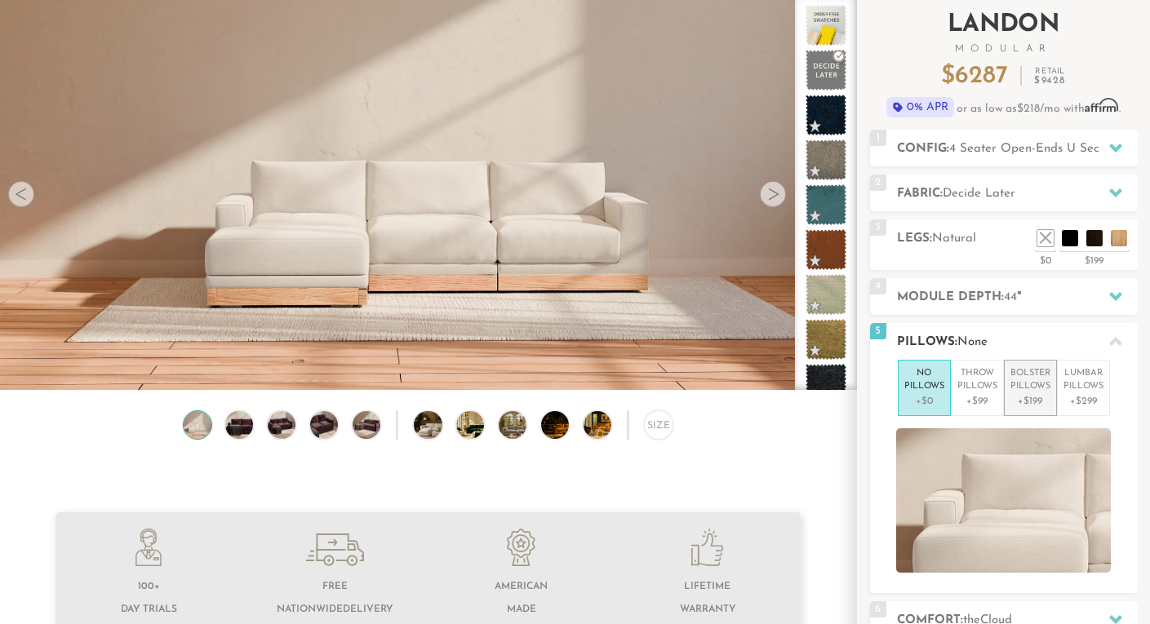
click at [1034, 398] on p "+$199" at bounding box center [1030, 401] width 40 height 15
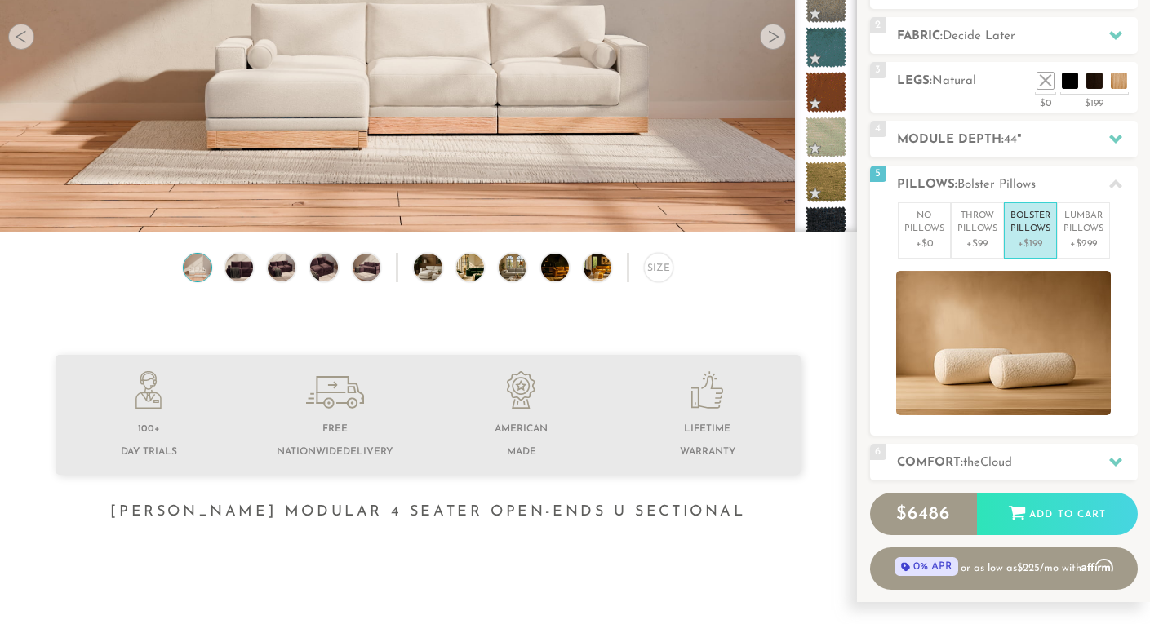
scroll to position [261, 0]
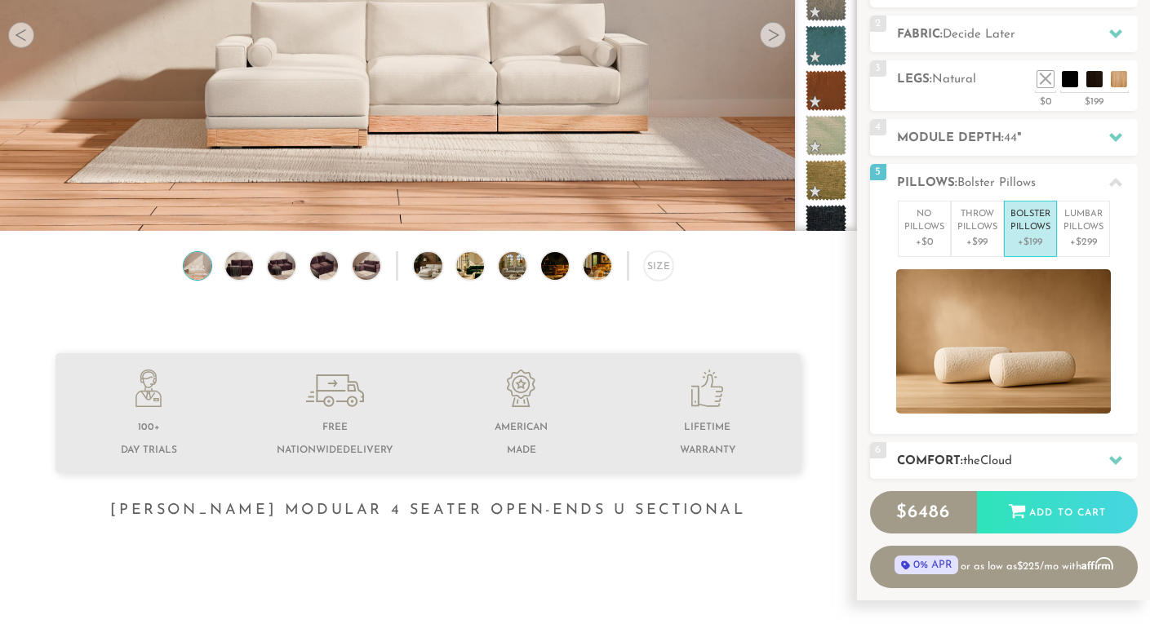
click at [1111, 456] on icon at bounding box center [1115, 460] width 13 height 9
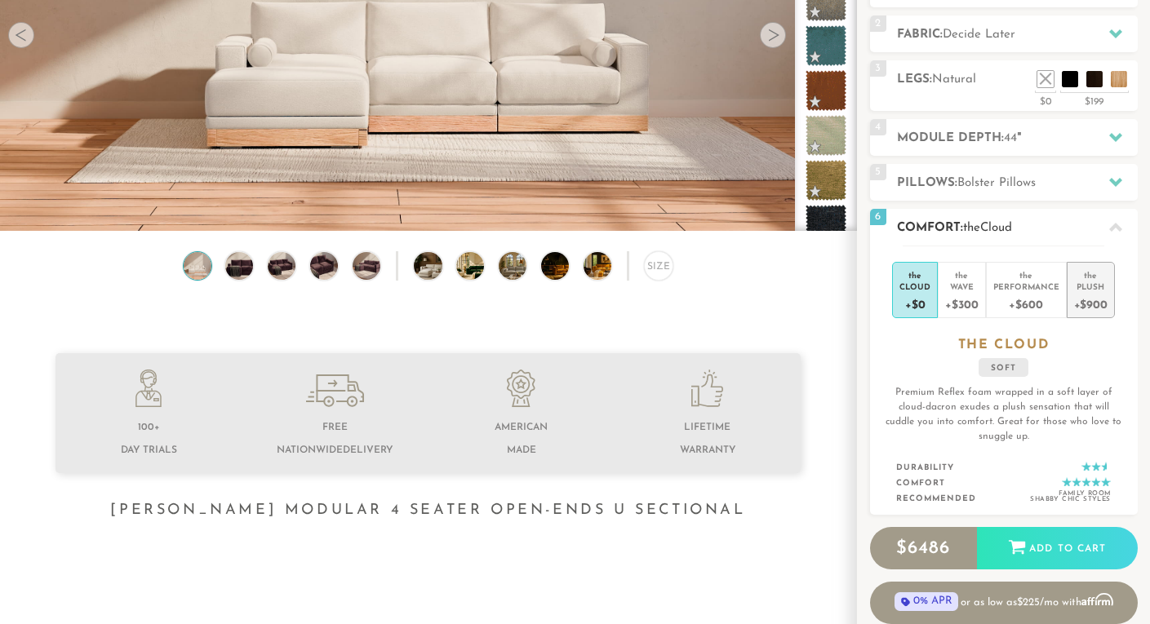
click at [1092, 307] on div "+$900" at bounding box center [1090, 304] width 33 height 24
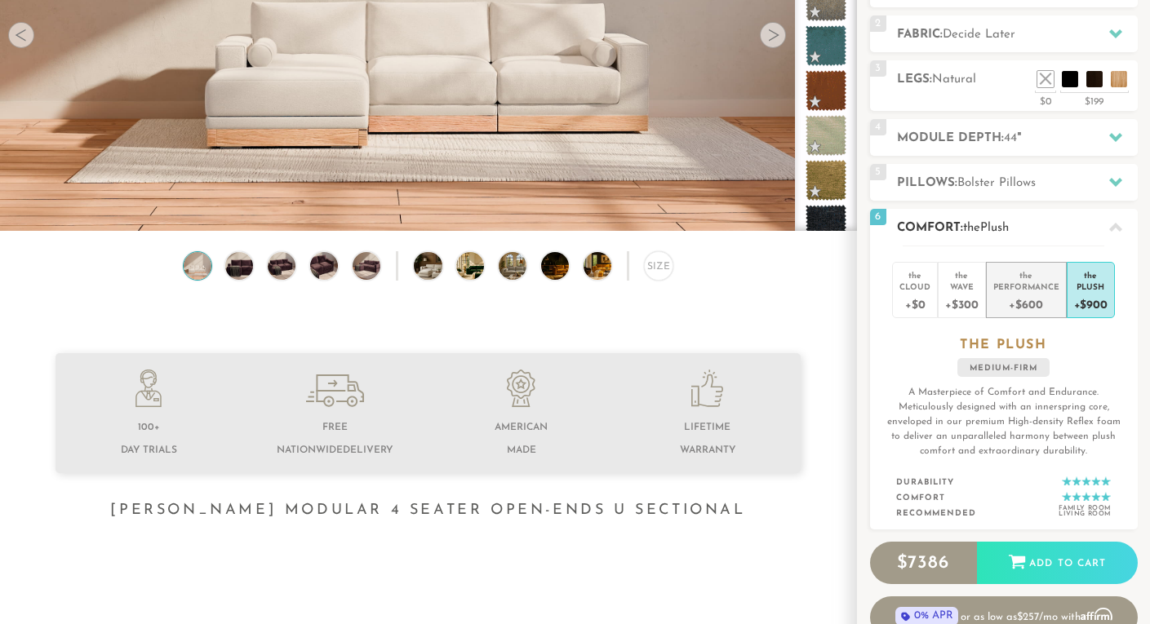
click at [1044, 306] on div "+$600" at bounding box center [1026, 304] width 66 height 24
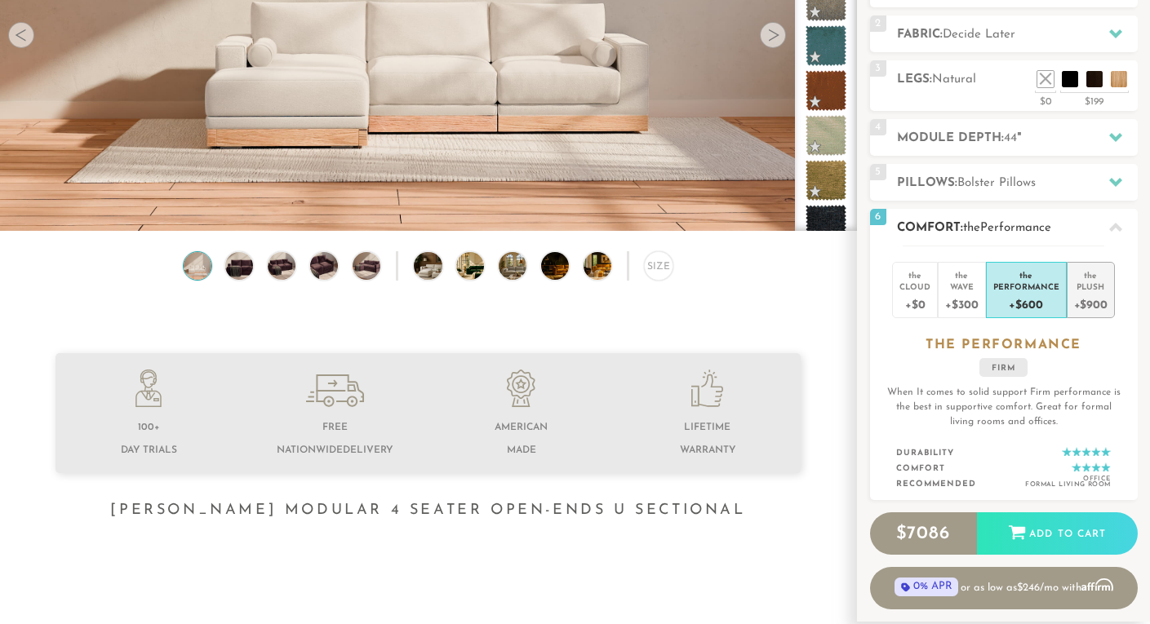
click at [1086, 297] on div "+$900" at bounding box center [1090, 304] width 33 height 24
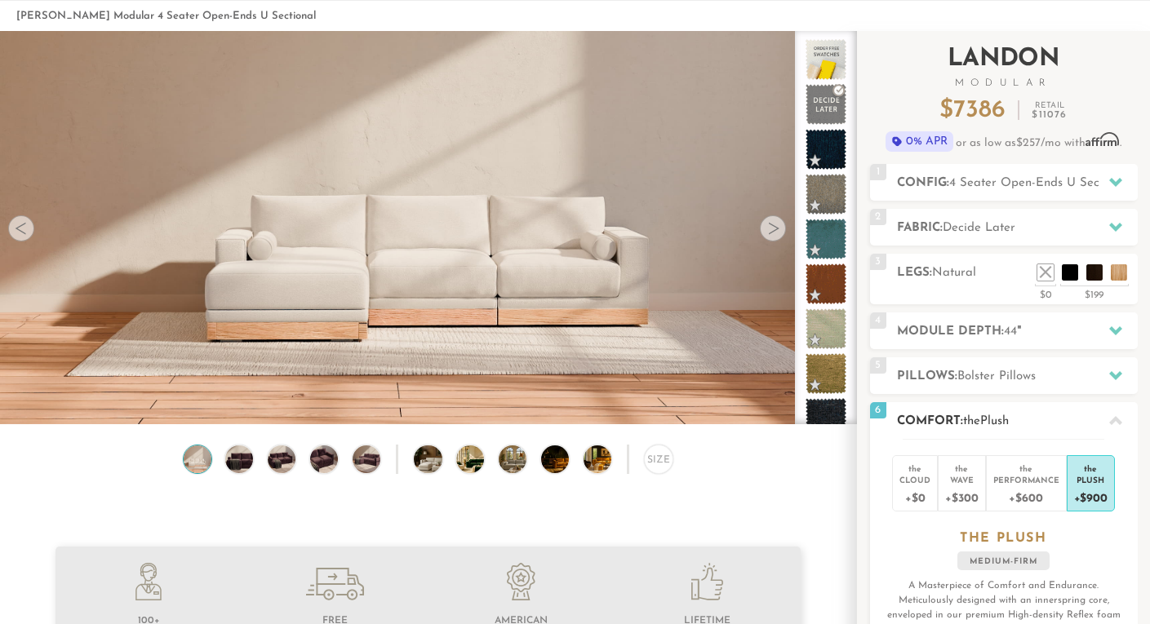
scroll to position [0, 0]
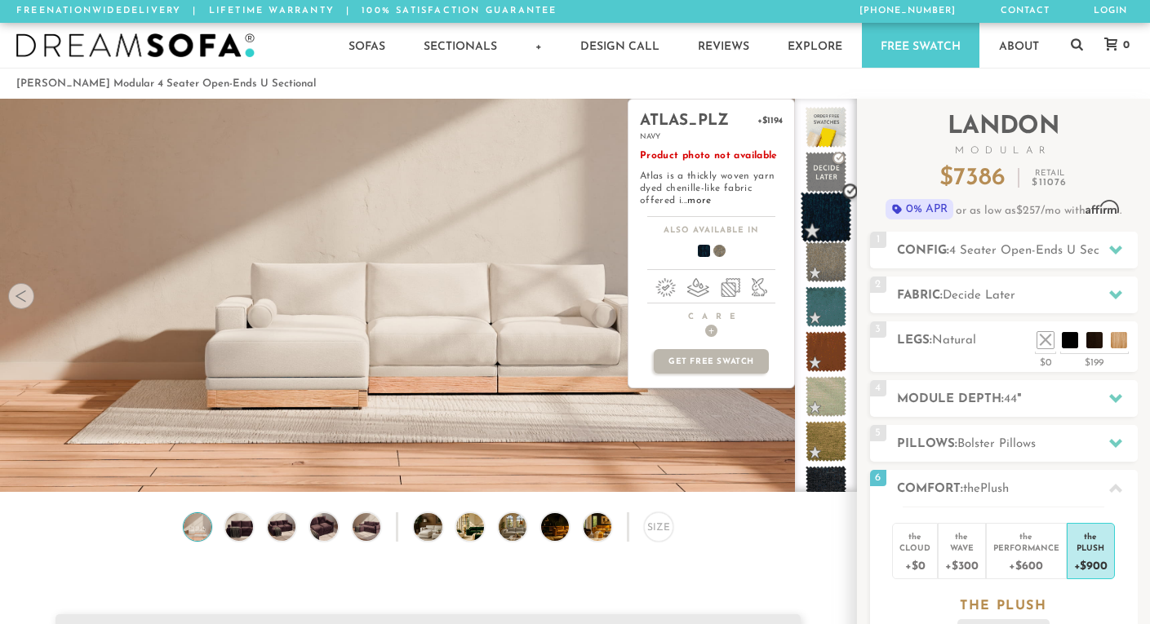
click at [809, 214] on span at bounding box center [826, 217] width 51 height 51
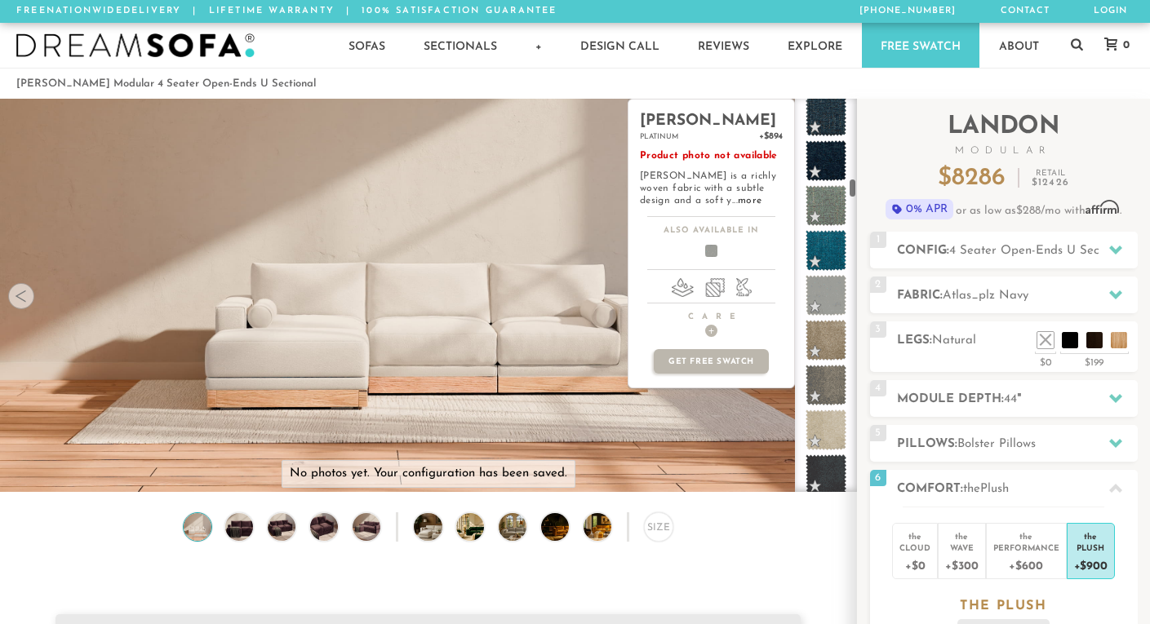
scroll to position [1945, 0]
